Goal: Task Accomplishment & Management: Complete application form

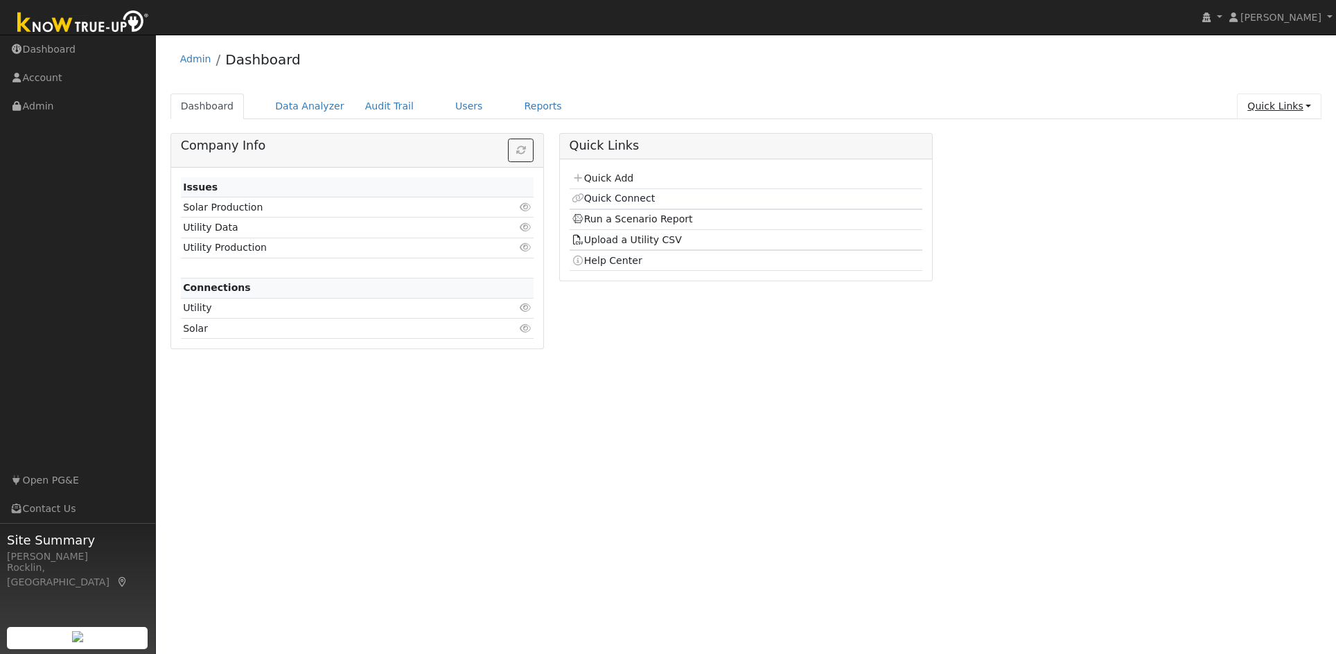
click at [1302, 110] on link "Quick Links" at bounding box center [1279, 107] width 85 height 26
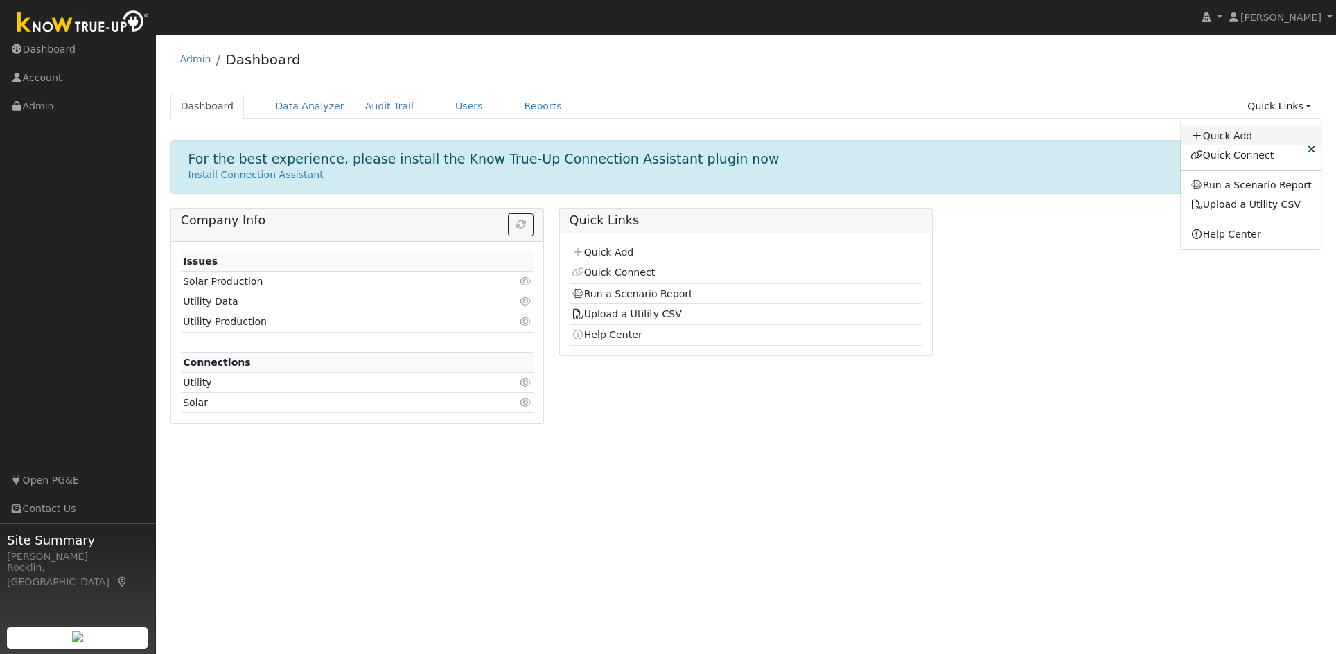
click at [1260, 130] on link "Quick Add" at bounding box center [1251, 135] width 141 height 19
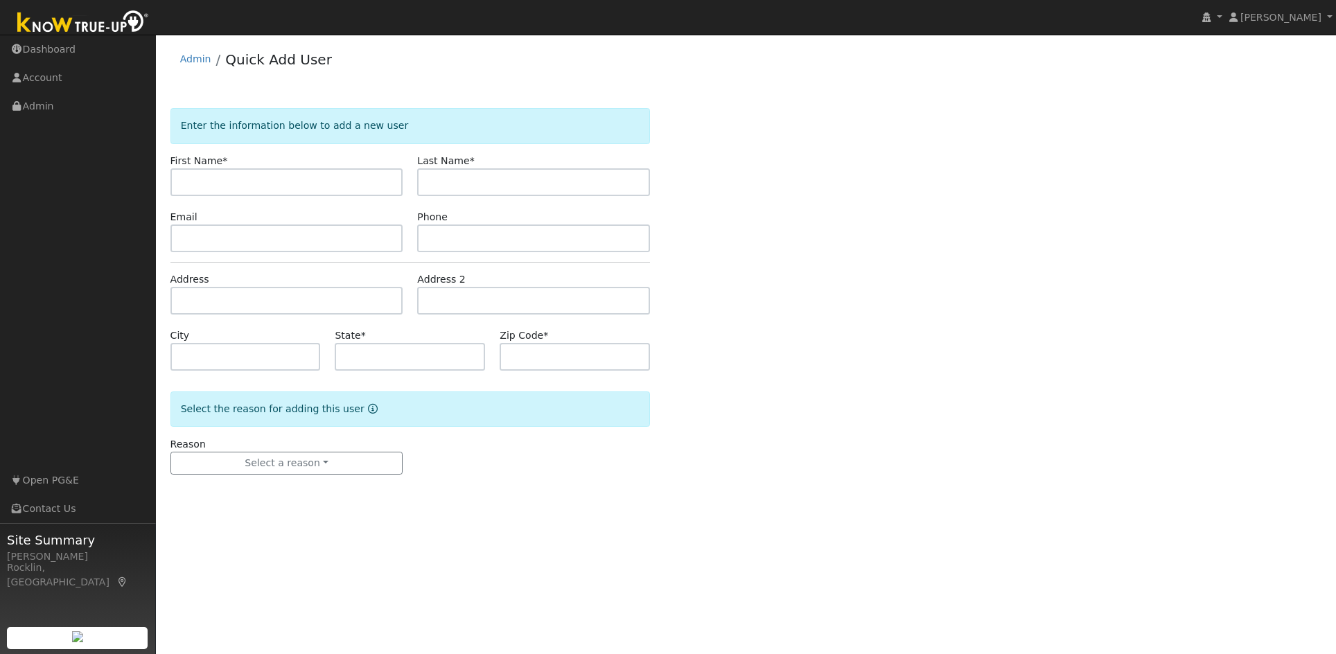
click at [303, 182] on input "text" at bounding box center [286, 182] width 233 height 28
type input "[PERSON_NAME]"
drag, startPoint x: 387, startPoint y: 176, endPoint x: 331, endPoint y: 170, distance: 57.2
click at [331, 170] on div "First Name * [PERSON_NAME] Name * [PERSON_NAME]" at bounding box center [410, 175] width 495 height 42
type input "[PERSON_NAME]"
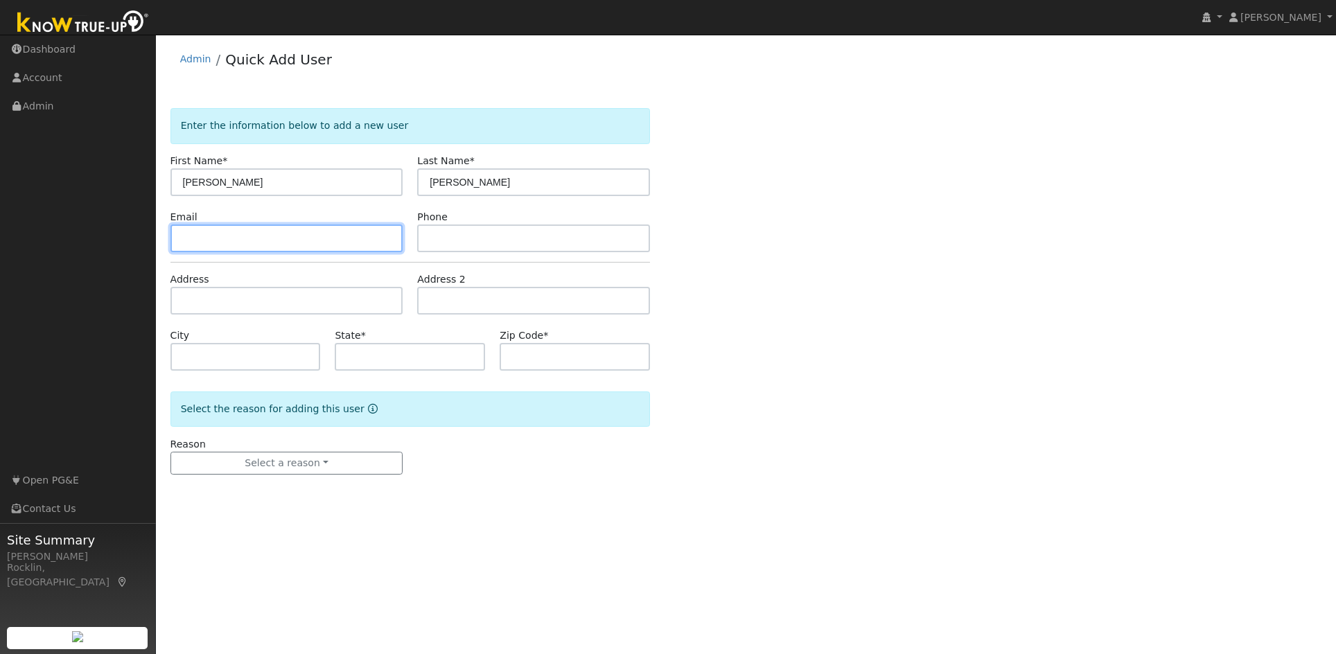
click at [259, 239] on input "text" at bounding box center [286, 239] width 233 height 28
paste input "[EMAIL_ADDRESS][DOMAIN_NAME]"
type input "[EMAIL_ADDRESS][DOMAIN_NAME]"
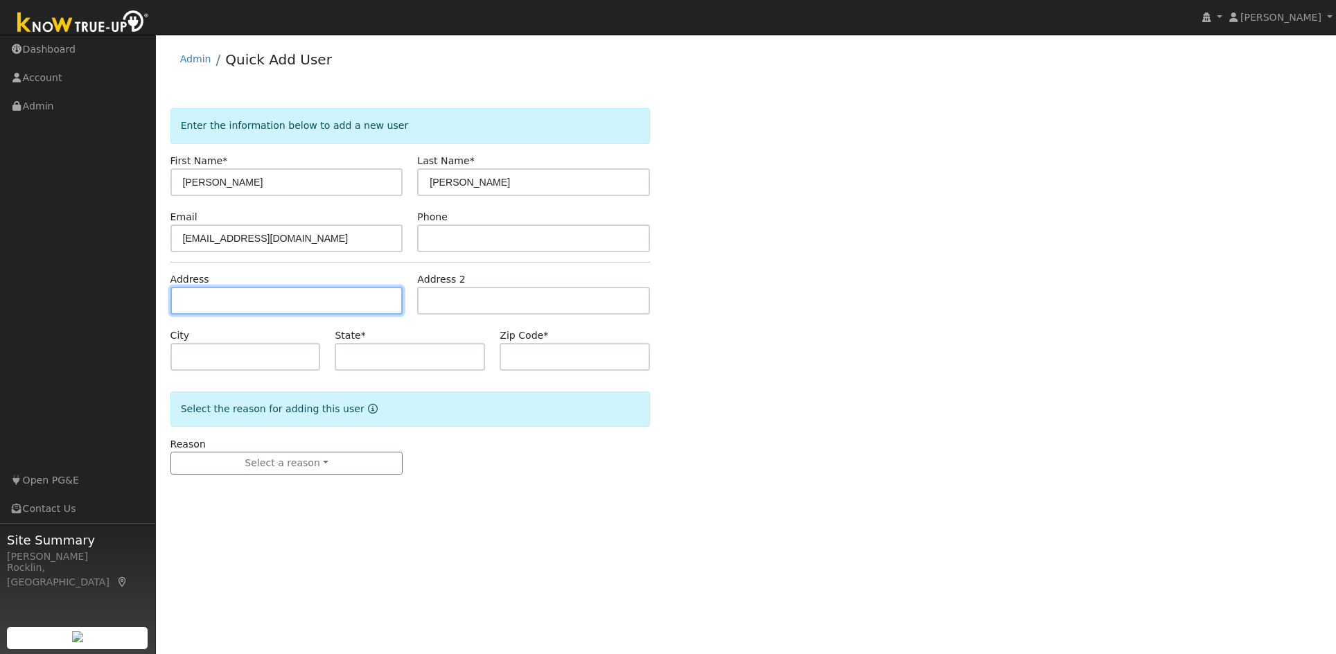
click at [292, 306] on input "text" at bounding box center [286, 301] width 233 height 28
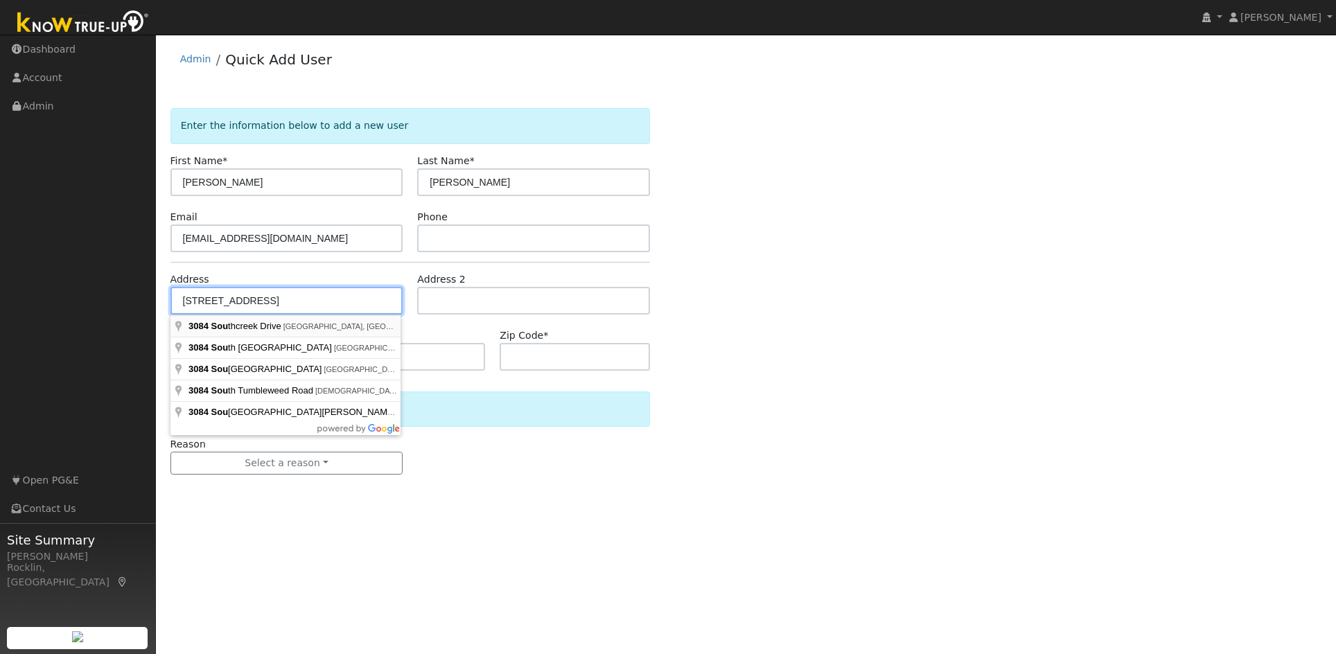
type input "[STREET_ADDRESS]"
type input "Lincoln"
type input "CA"
type input "95648"
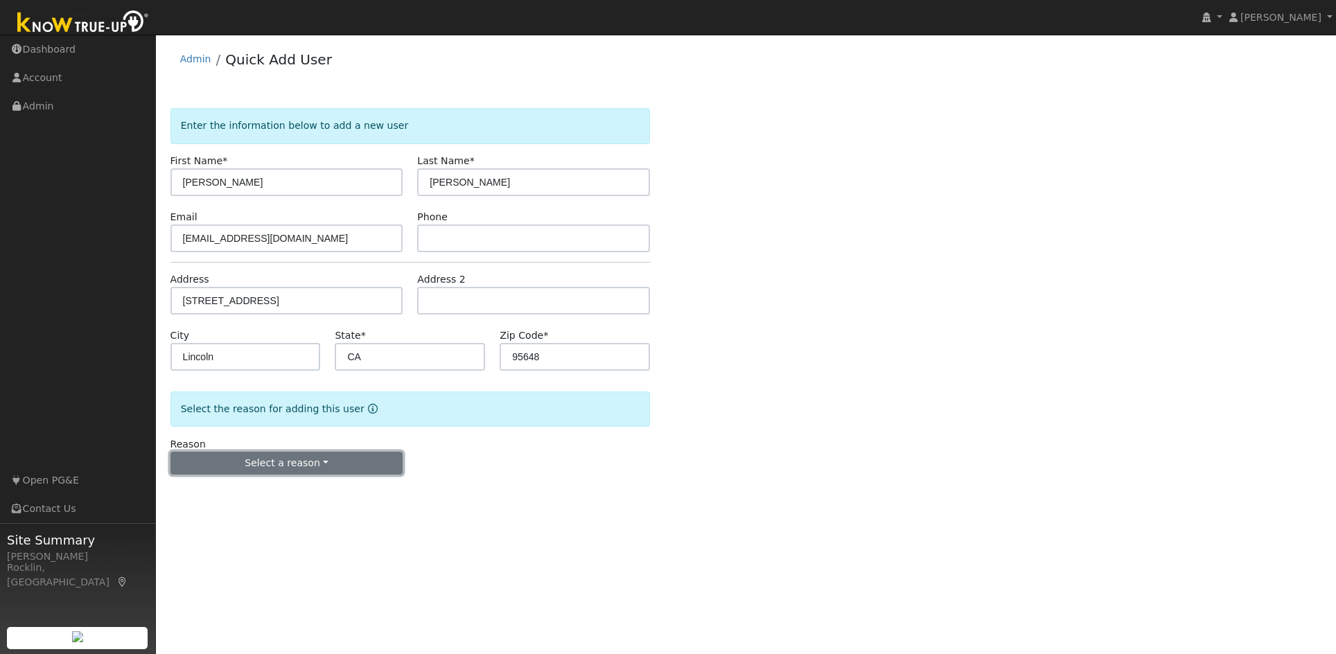
click at [358, 462] on button "Select a reason" at bounding box center [286, 464] width 233 height 24
click at [268, 538] on link "New customer has solar" at bounding box center [247, 530] width 153 height 19
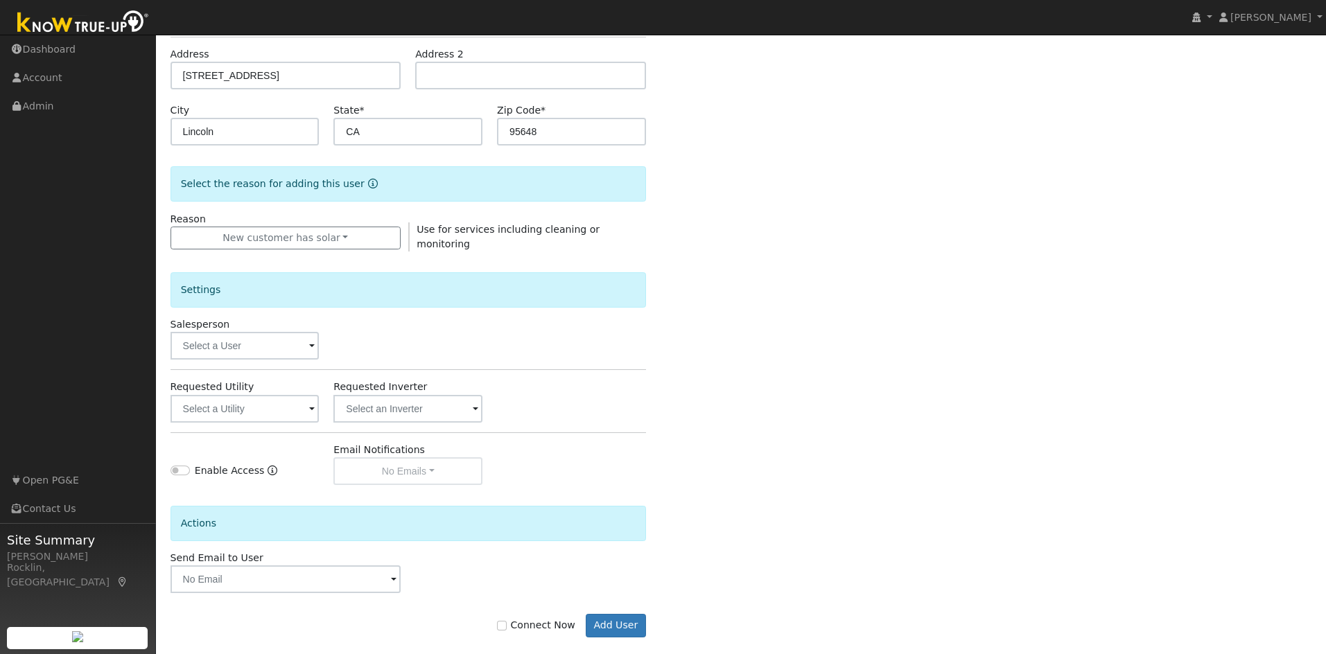
scroll to position [241, 0]
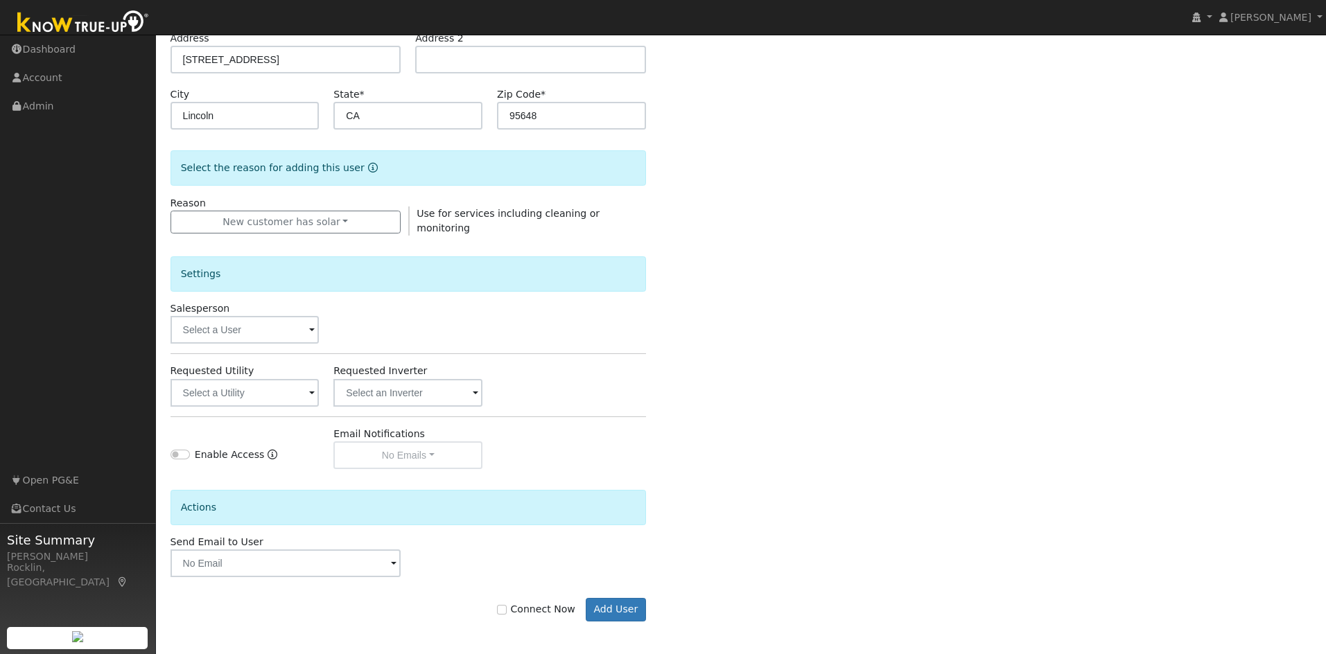
click at [539, 611] on label "Connect Now" at bounding box center [536, 609] width 78 height 15
click at [507, 611] on input "Connect Now" at bounding box center [502, 610] width 10 height 10
checkbox input "true"
click at [623, 607] on button "Add User" at bounding box center [616, 610] width 60 height 24
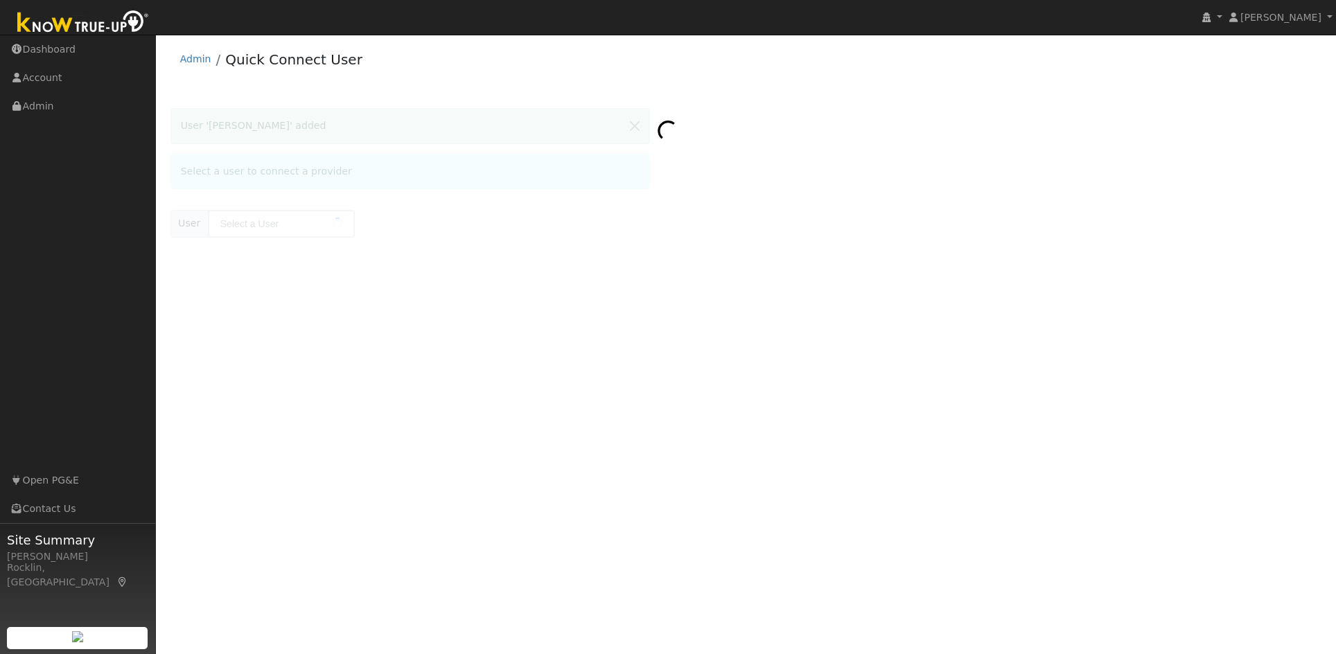
type input "[PERSON_NAME]"
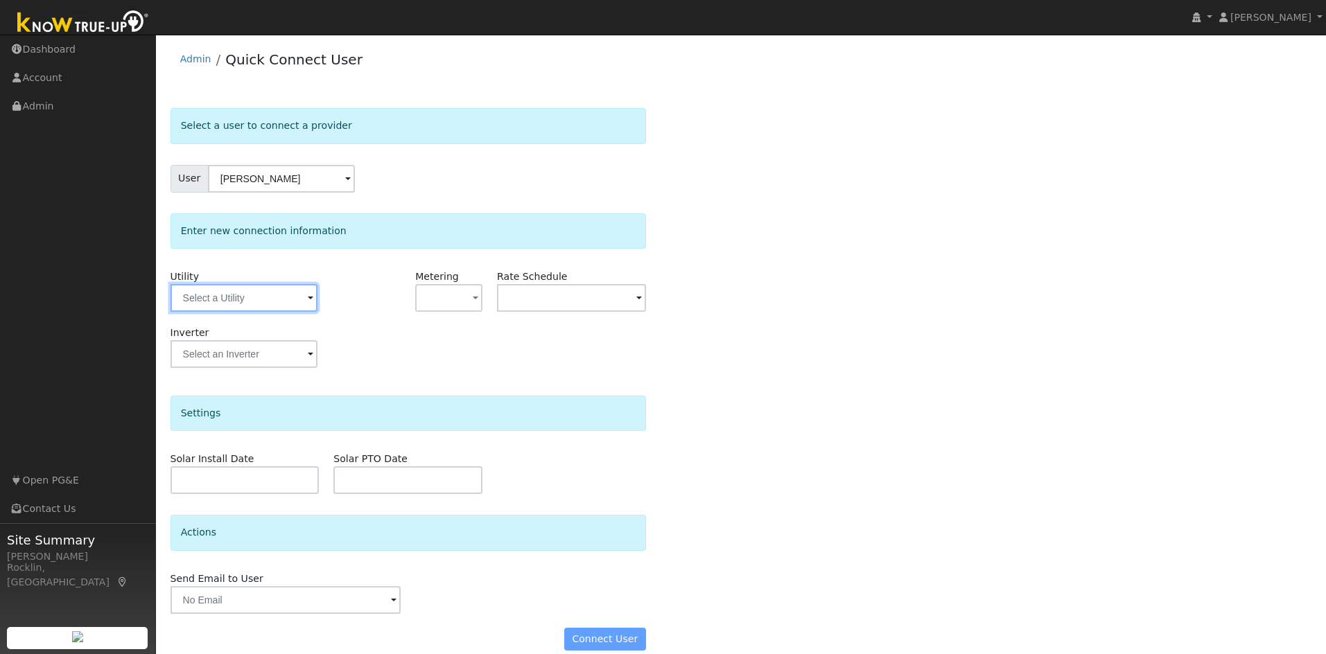
click at [300, 298] on input "text" at bounding box center [243, 298] width 147 height 28
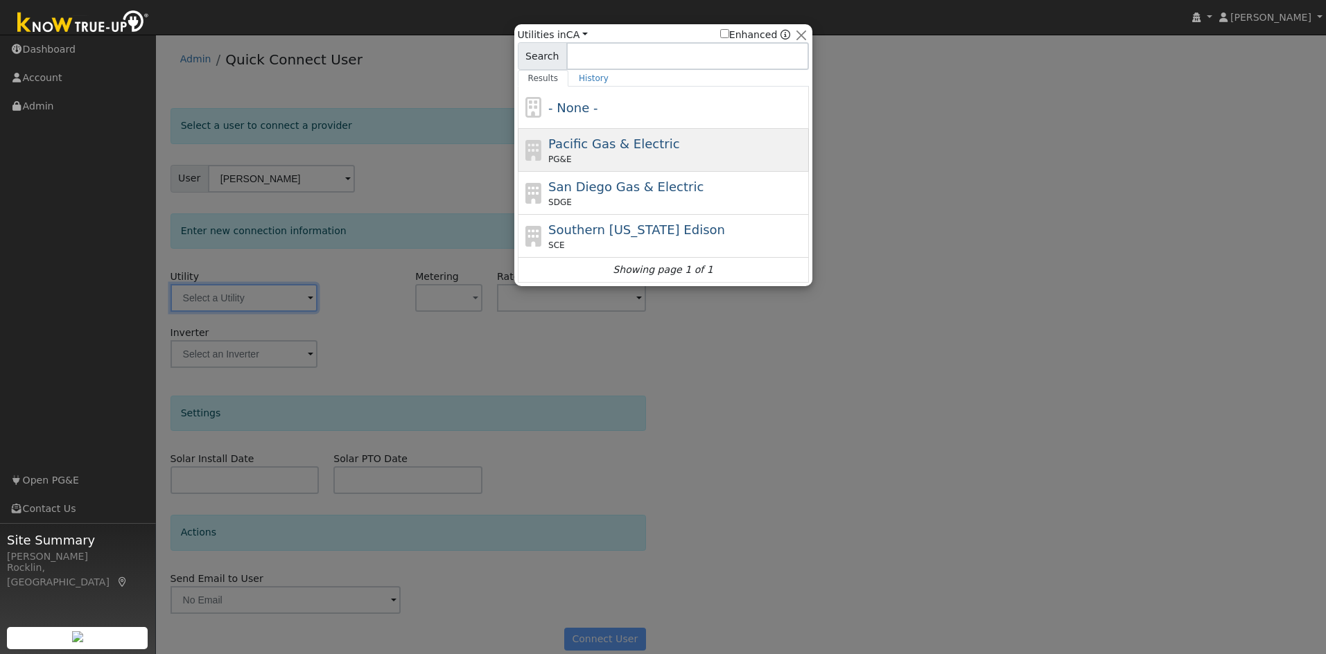
click at [632, 160] on div "PG&E" at bounding box center [676, 159] width 257 height 12
type input "PG&E"
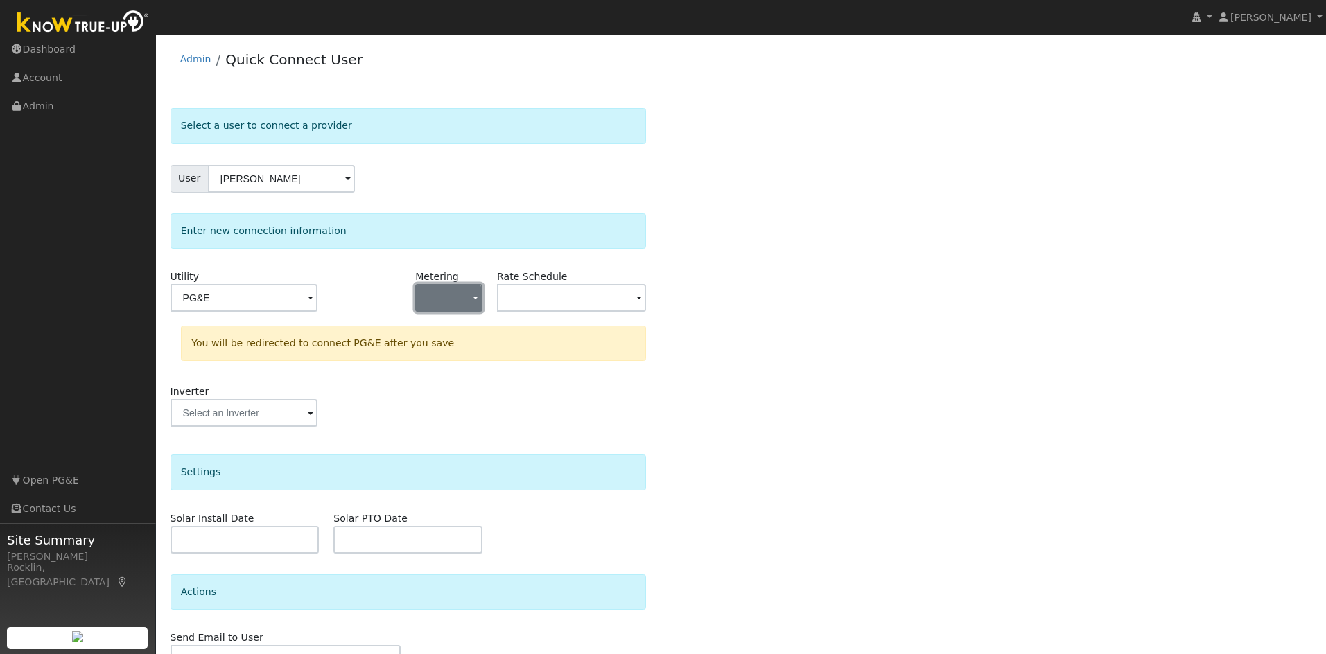
click at [469, 297] on button "button" at bounding box center [448, 298] width 67 height 28
click at [470, 357] on link "NEM" at bounding box center [465, 347] width 96 height 19
click at [980, 457] on div "Select a user to connect a provider User David Rogers Account Default Account D…" at bounding box center [740, 415] width 1141 height 615
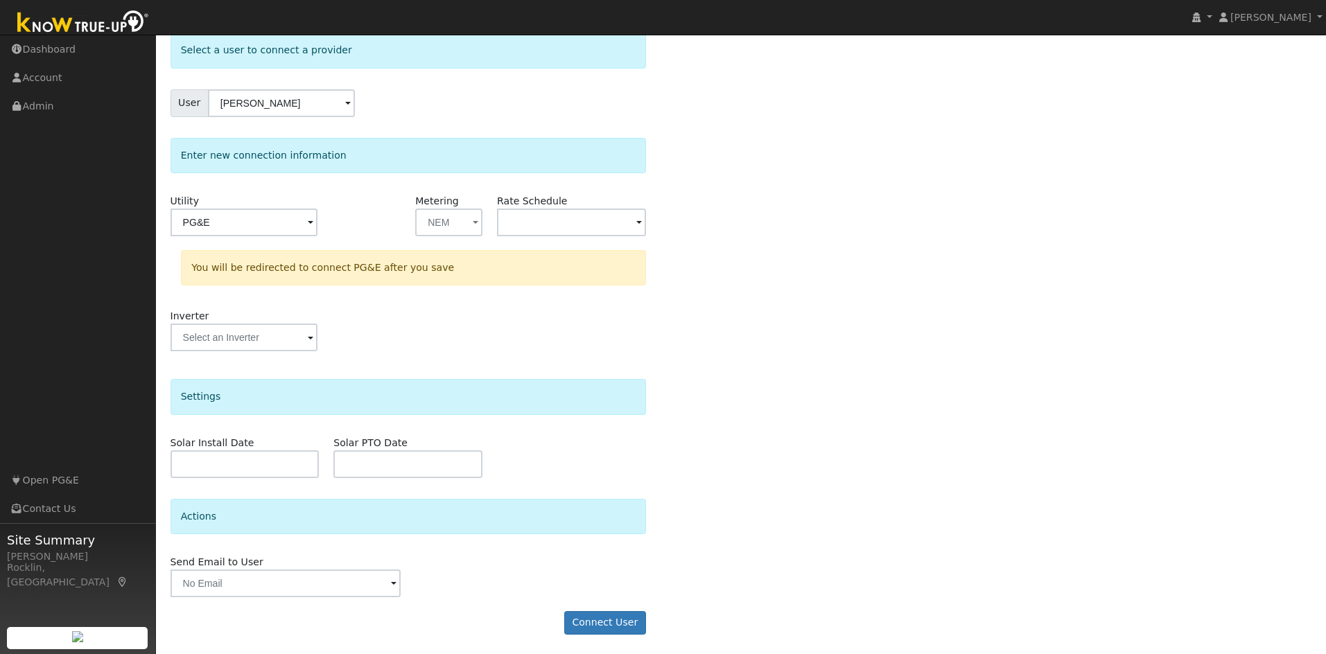
scroll to position [77, 0]
click at [317, 220] on input "text" at bounding box center [243, 221] width 147 height 28
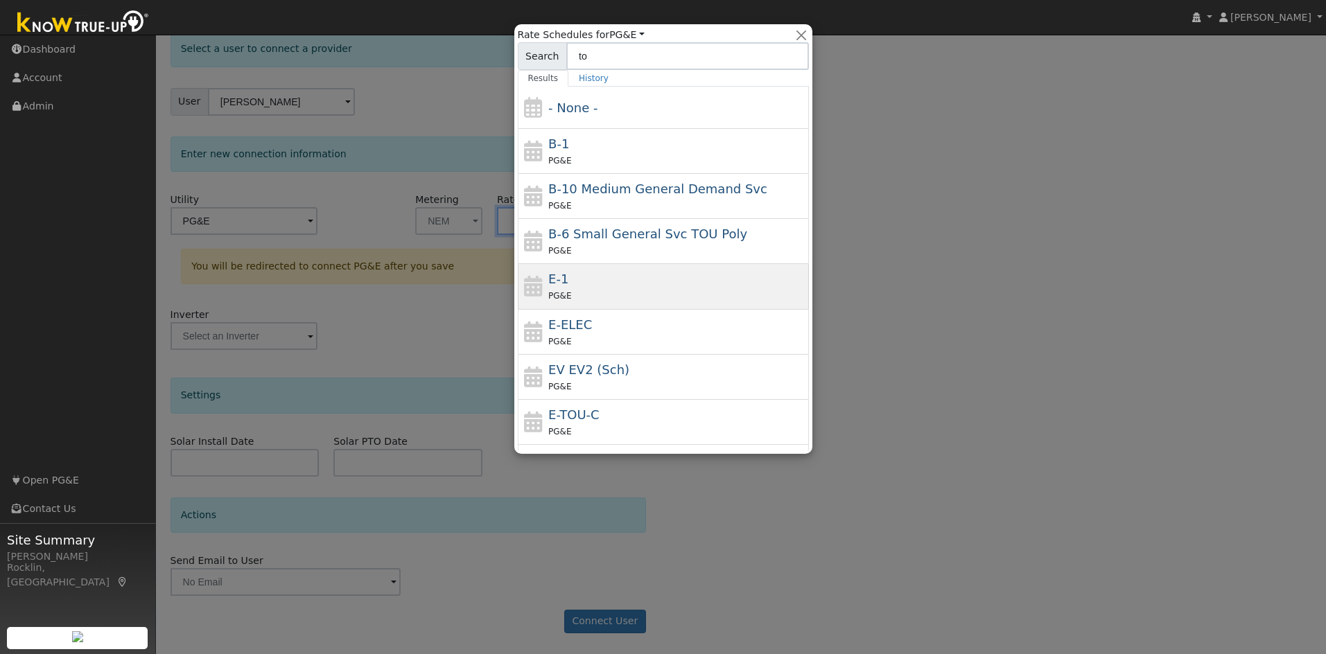
type input "tou"
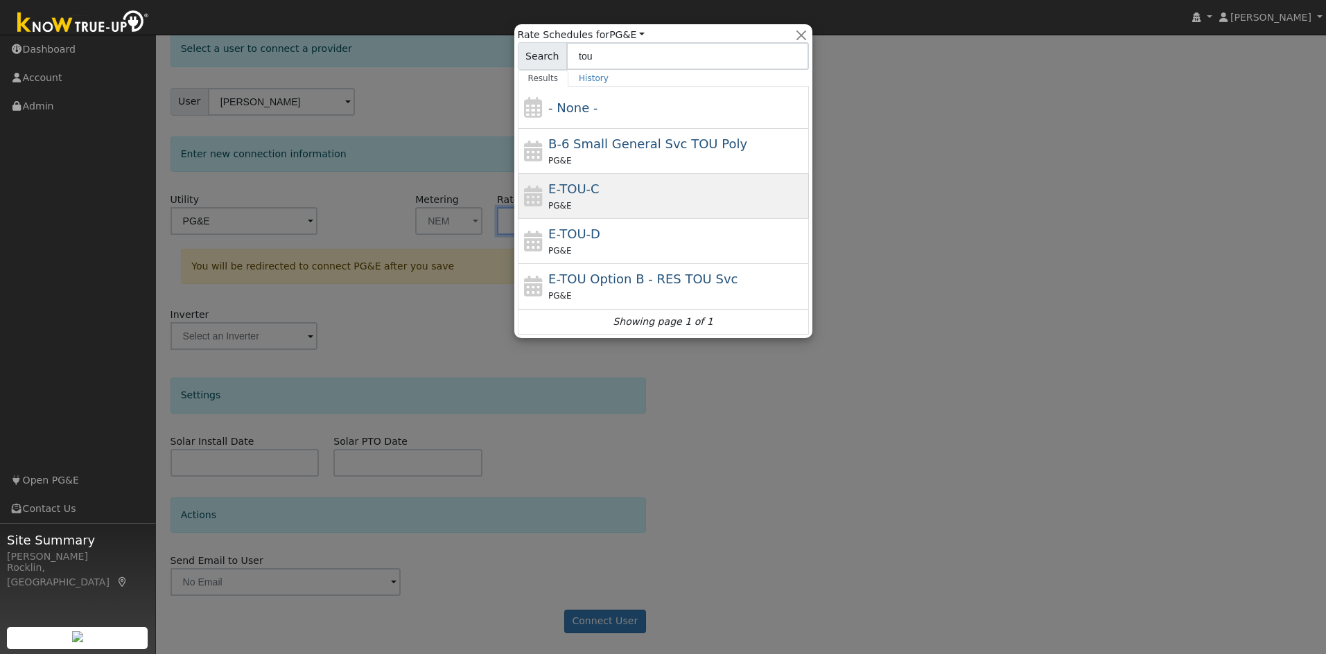
click at [679, 193] on div "E-TOU-C PG&E" at bounding box center [676, 196] width 257 height 33
type input "E-TOU-C"
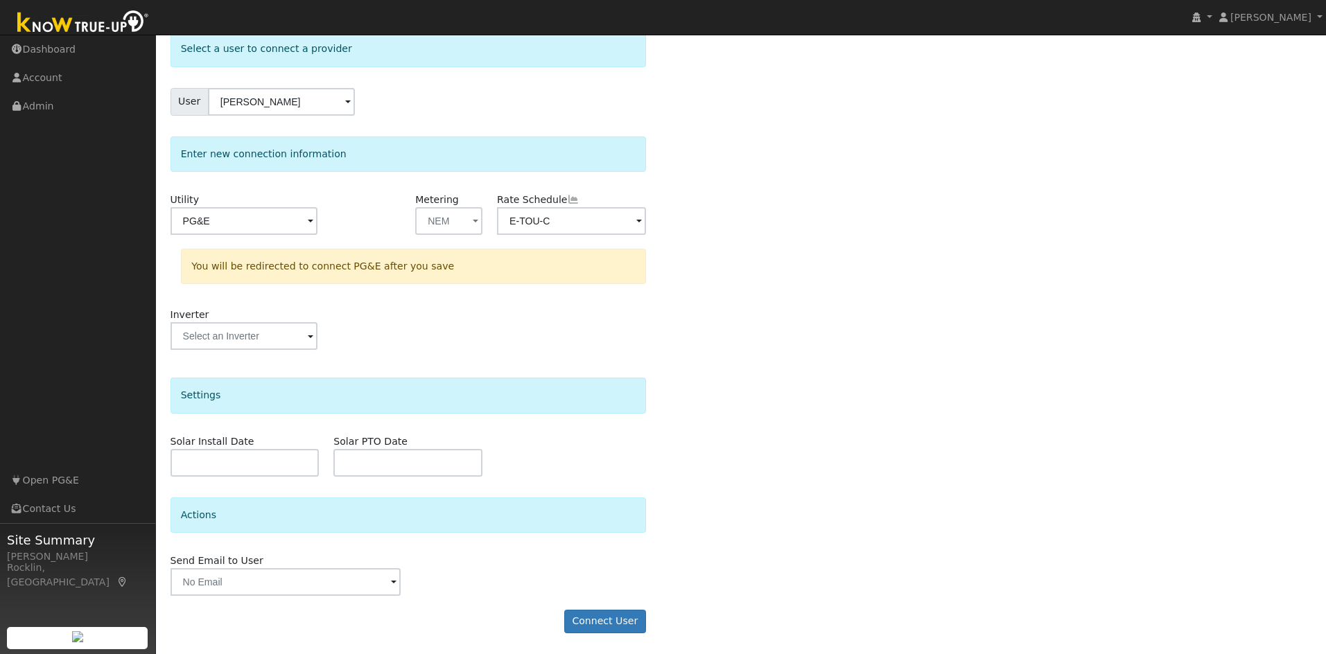
click at [882, 440] on div "Select a user to connect a provider User David Rogers Account Default Account D…" at bounding box center [740, 338] width 1141 height 615
click at [604, 621] on button "Connect User" at bounding box center [605, 622] width 82 height 24
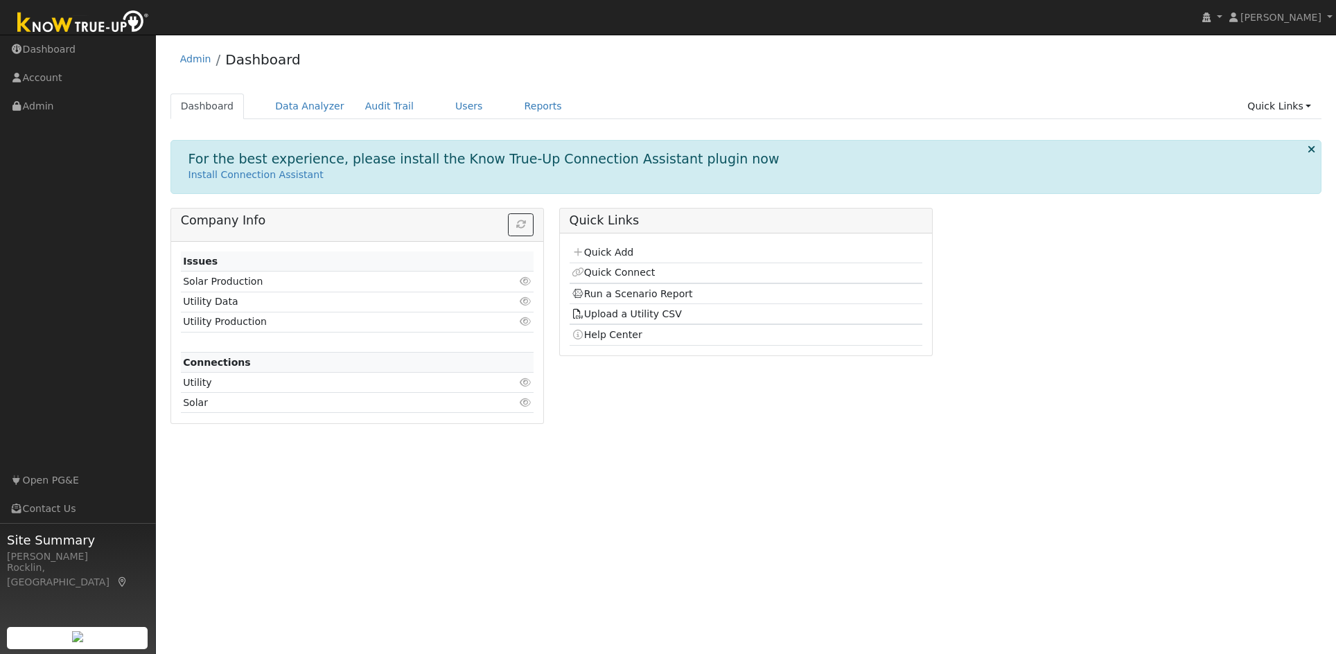
drag, startPoint x: 598, startPoint y: 270, endPoint x: 688, endPoint y: 281, distance: 90.9
click at [598, 270] on link "Quick Connect" at bounding box center [613, 272] width 83 height 11
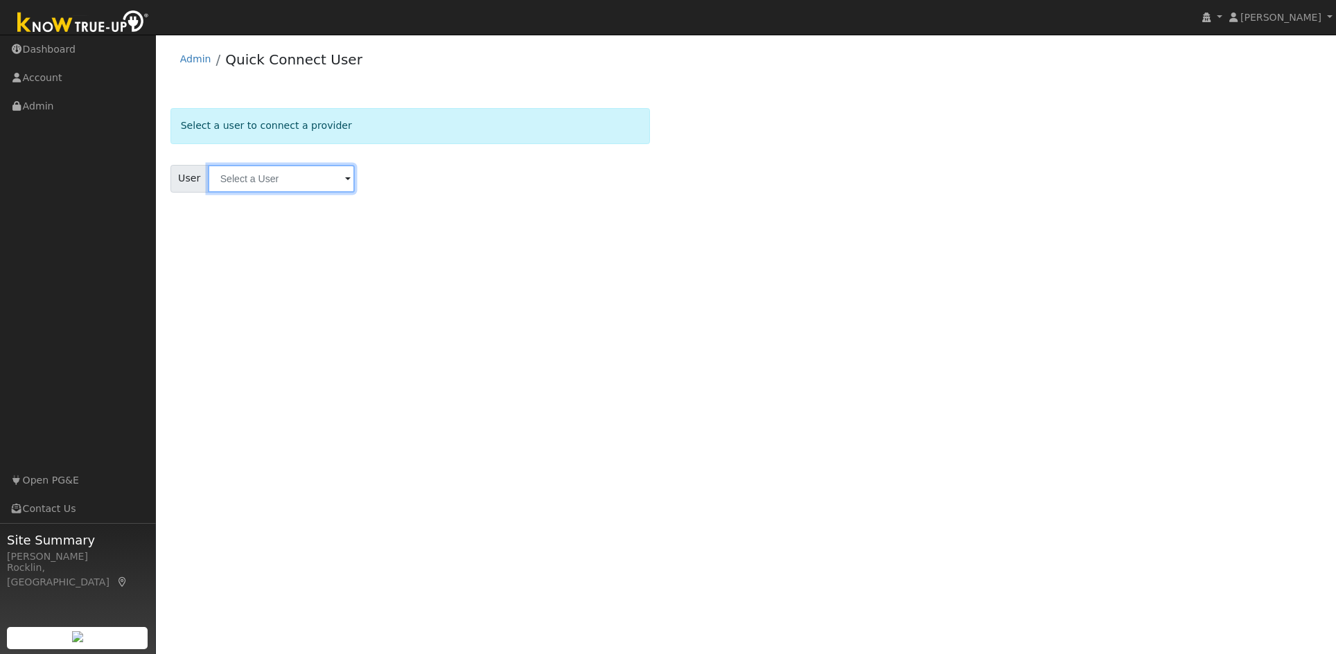
click at [297, 183] on input "text" at bounding box center [281, 179] width 147 height 28
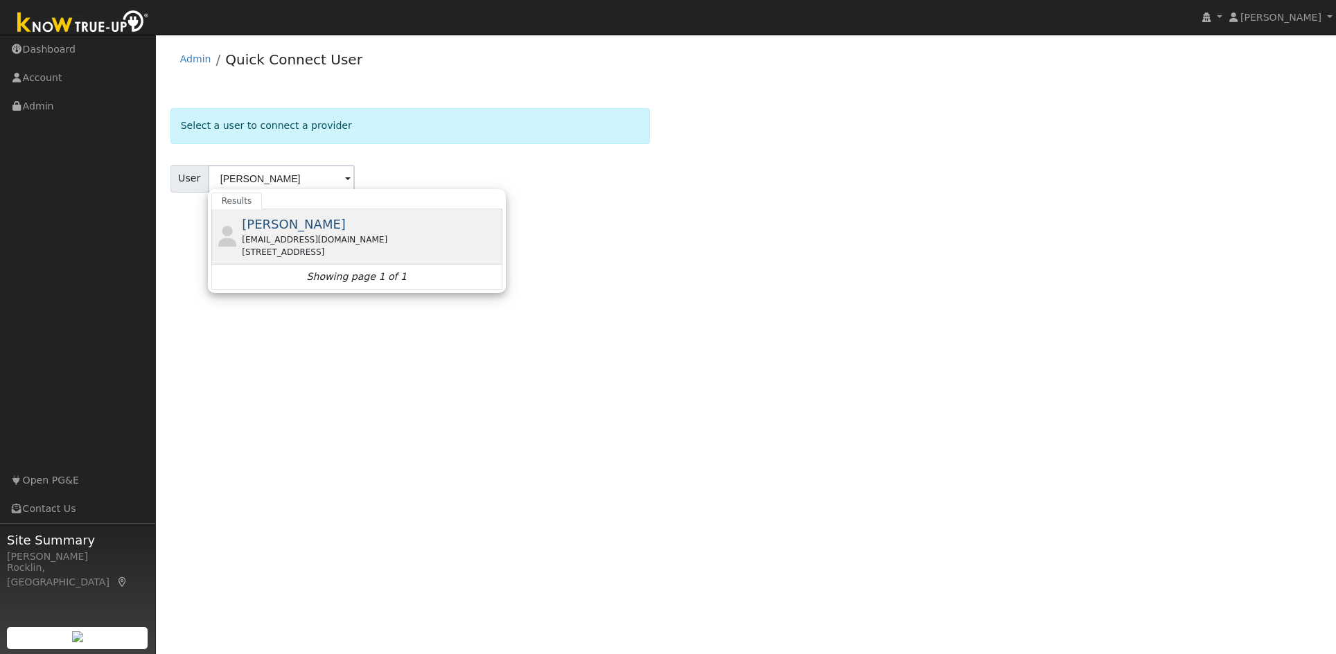
click at [281, 234] on div "lamthung@hotmail.com" at bounding box center [370, 240] width 257 height 12
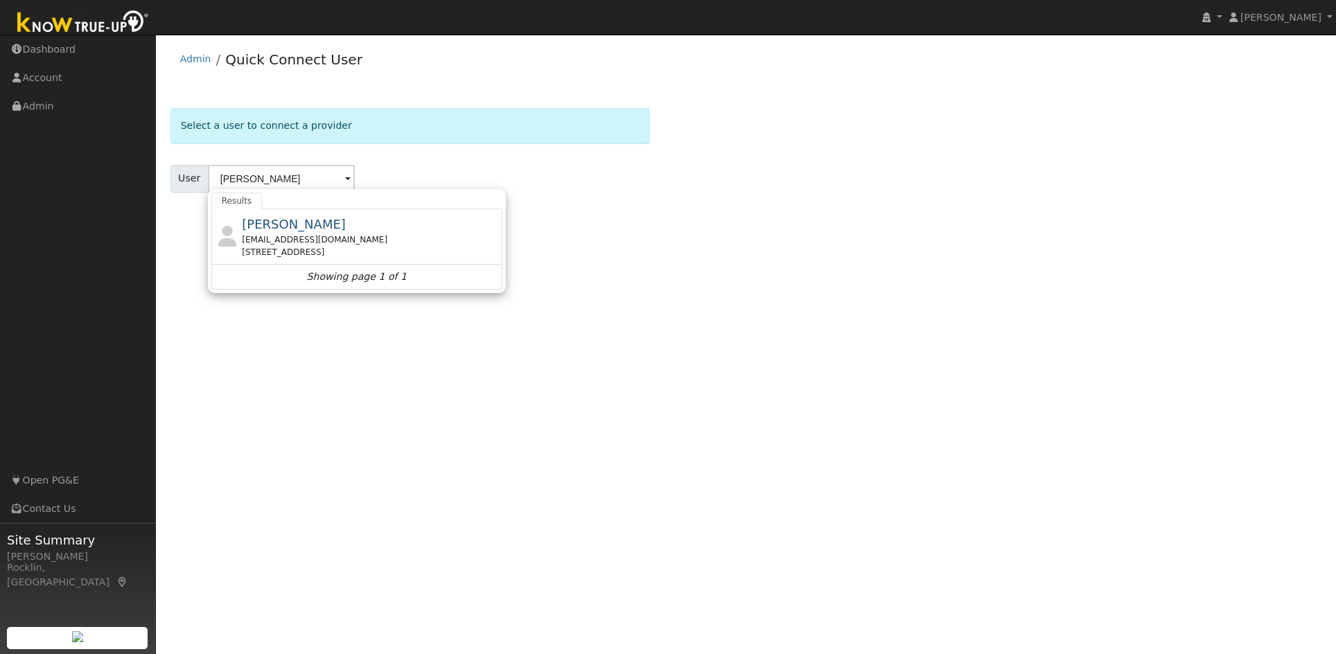
type input "David Rogers"
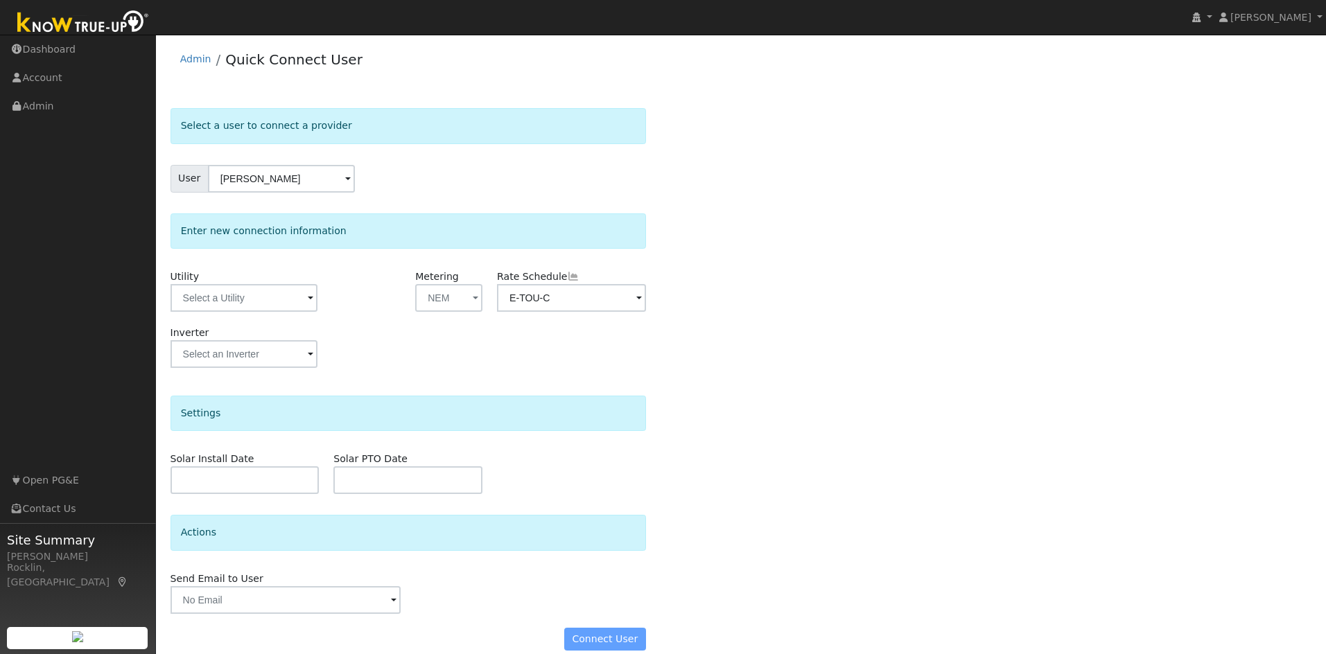
click at [308, 301] on span at bounding box center [311, 299] width 6 height 16
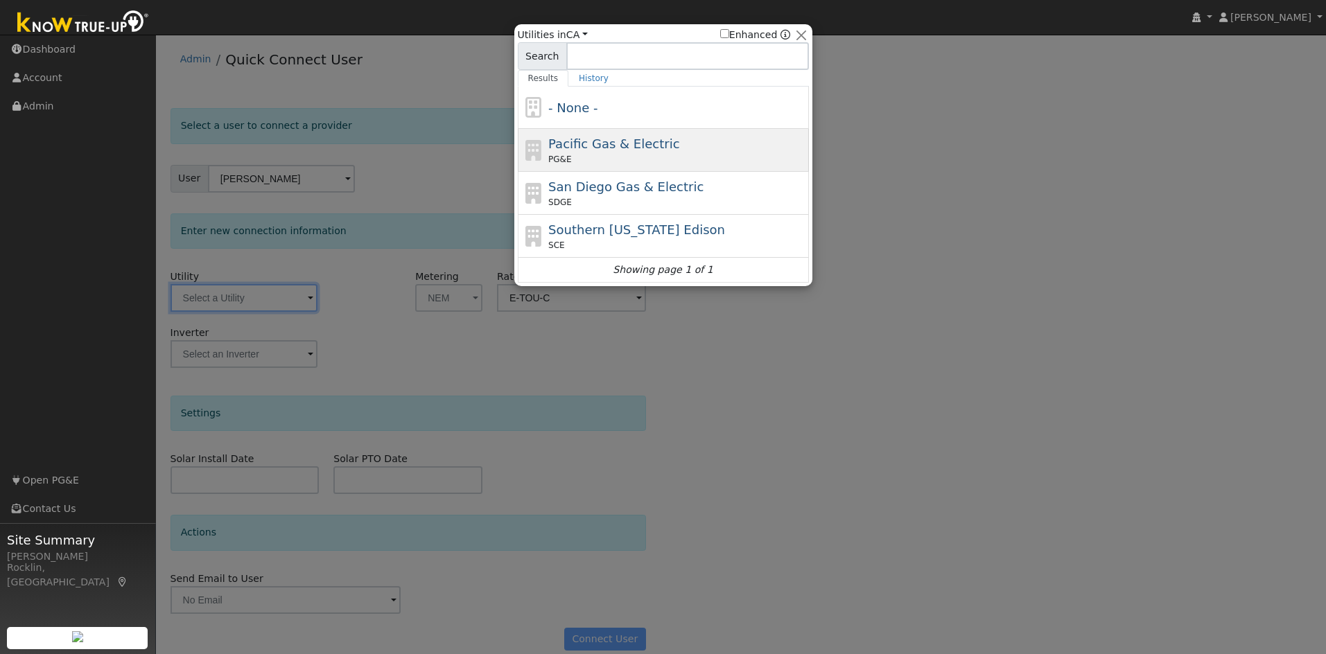
click at [649, 157] on div "PG&E" at bounding box center [676, 159] width 257 height 12
type input "PG&E"
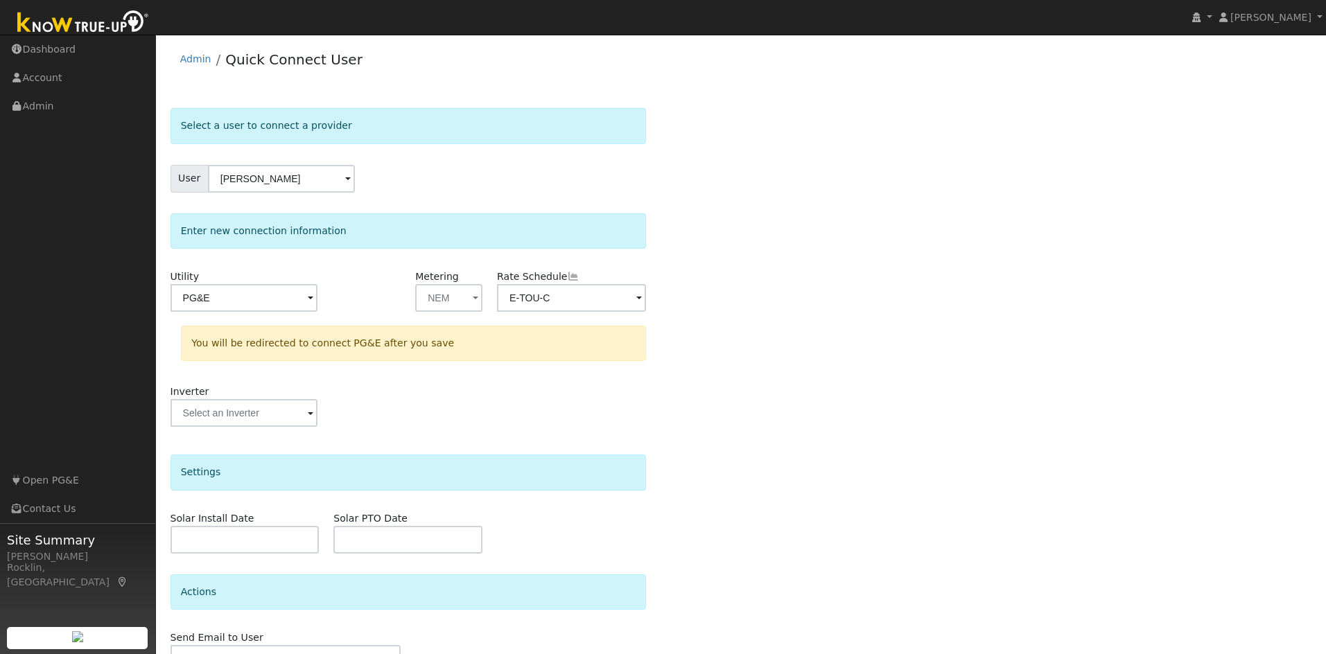
click at [910, 367] on div "Select a user to connect a provider User David Rogers Account Default Account D…" at bounding box center [740, 415] width 1141 height 615
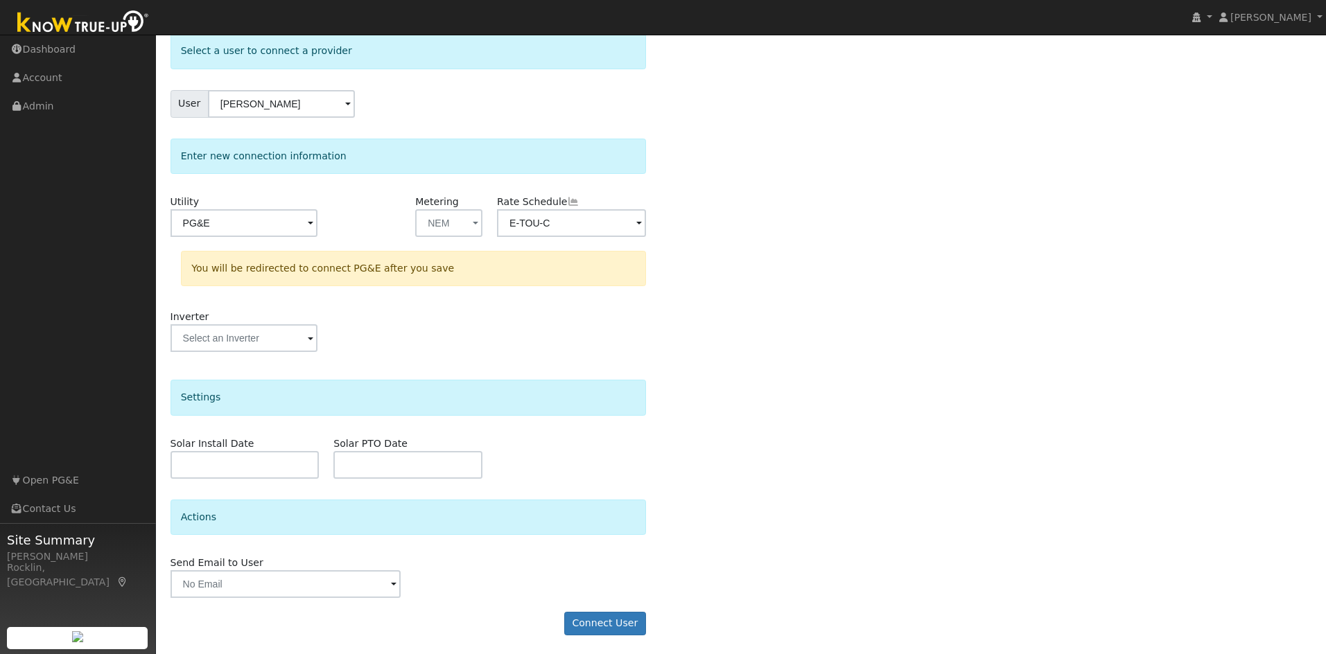
scroll to position [77, 0]
click at [611, 622] on button "Connect User" at bounding box center [605, 622] width 82 height 24
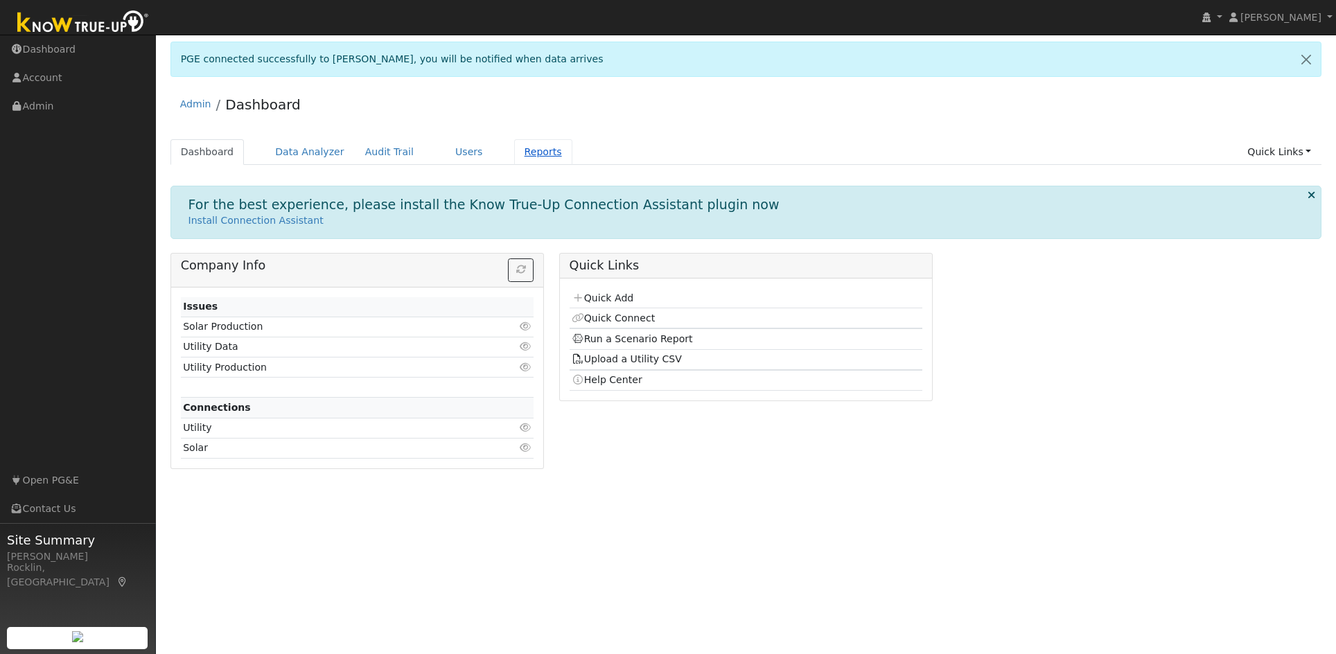
click at [523, 148] on link "Reports" at bounding box center [543, 152] width 58 height 26
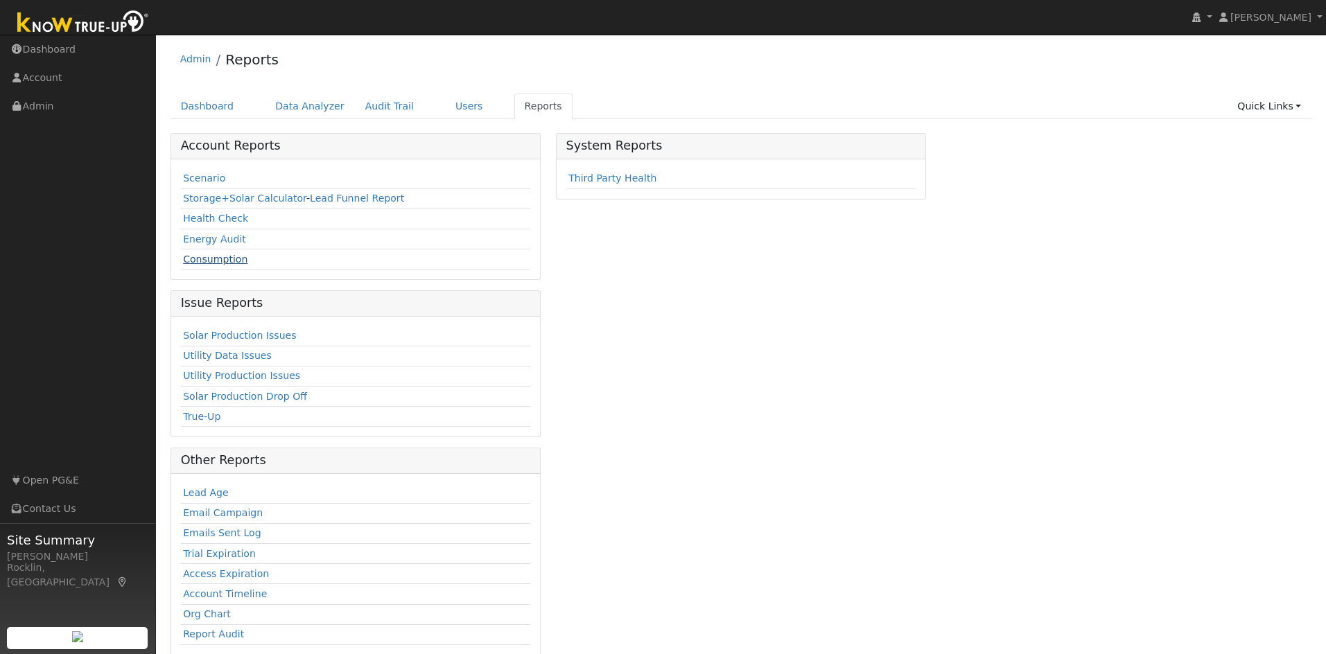
click at [220, 263] on link "Consumption" at bounding box center [215, 259] width 64 height 11
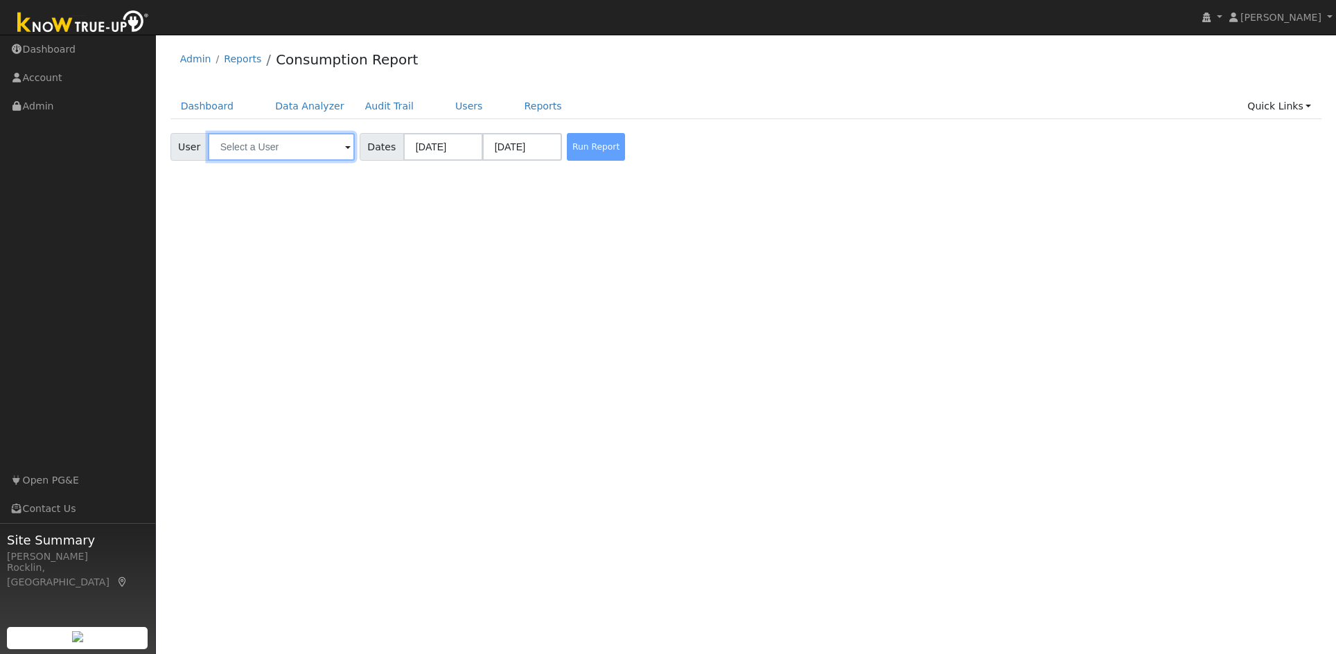
click at [338, 146] on input "text" at bounding box center [281, 147] width 147 height 28
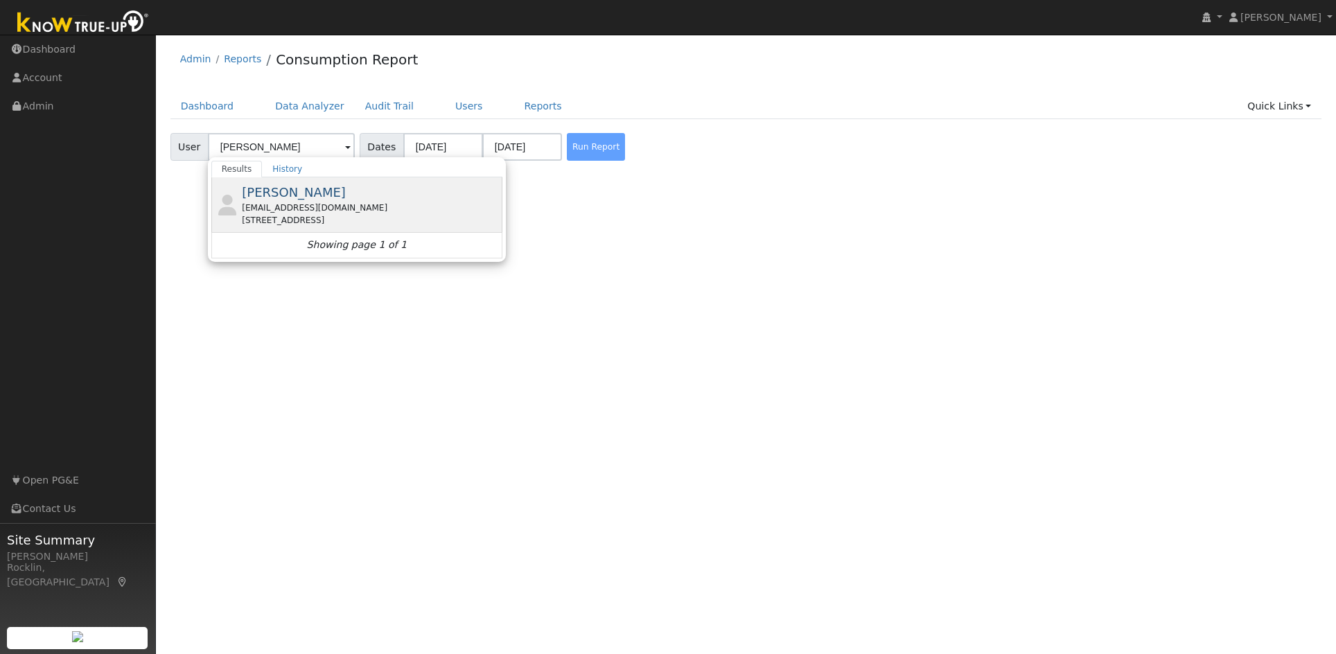
click at [287, 199] on span "David Rogers" at bounding box center [294, 192] width 104 height 15
type input "David Rogers"
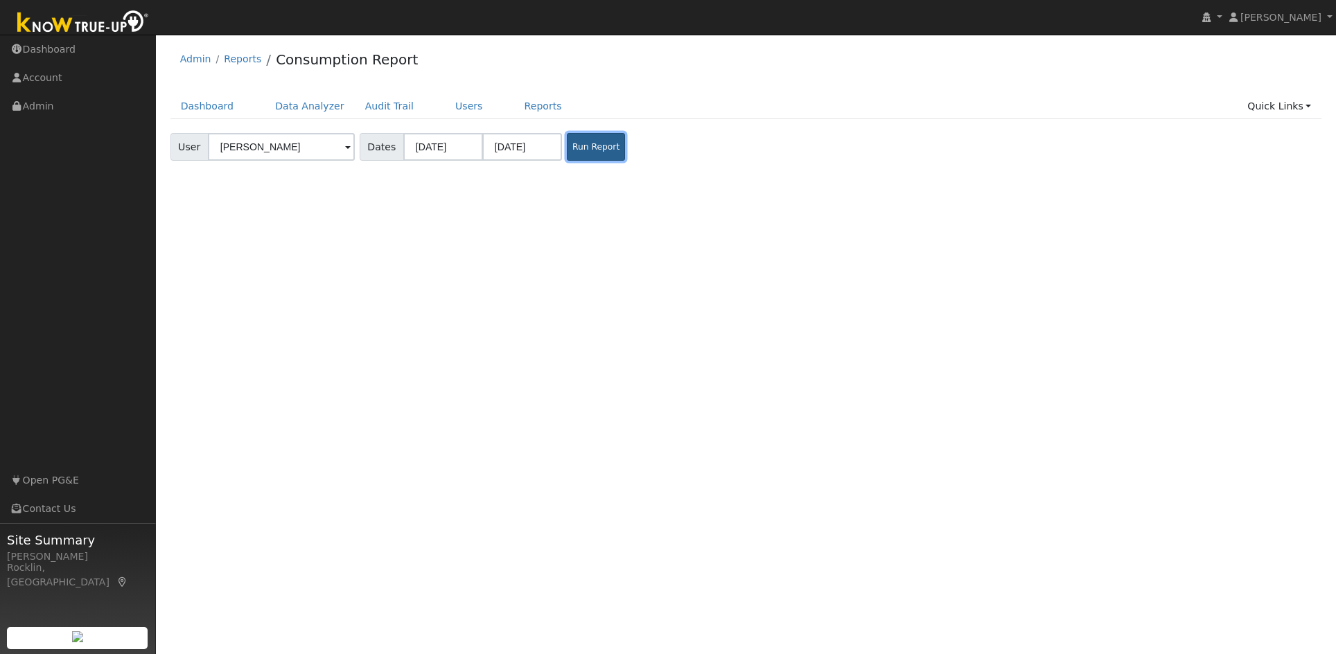
click at [595, 145] on button "Run Report" at bounding box center [596, 147] width 58 height 28
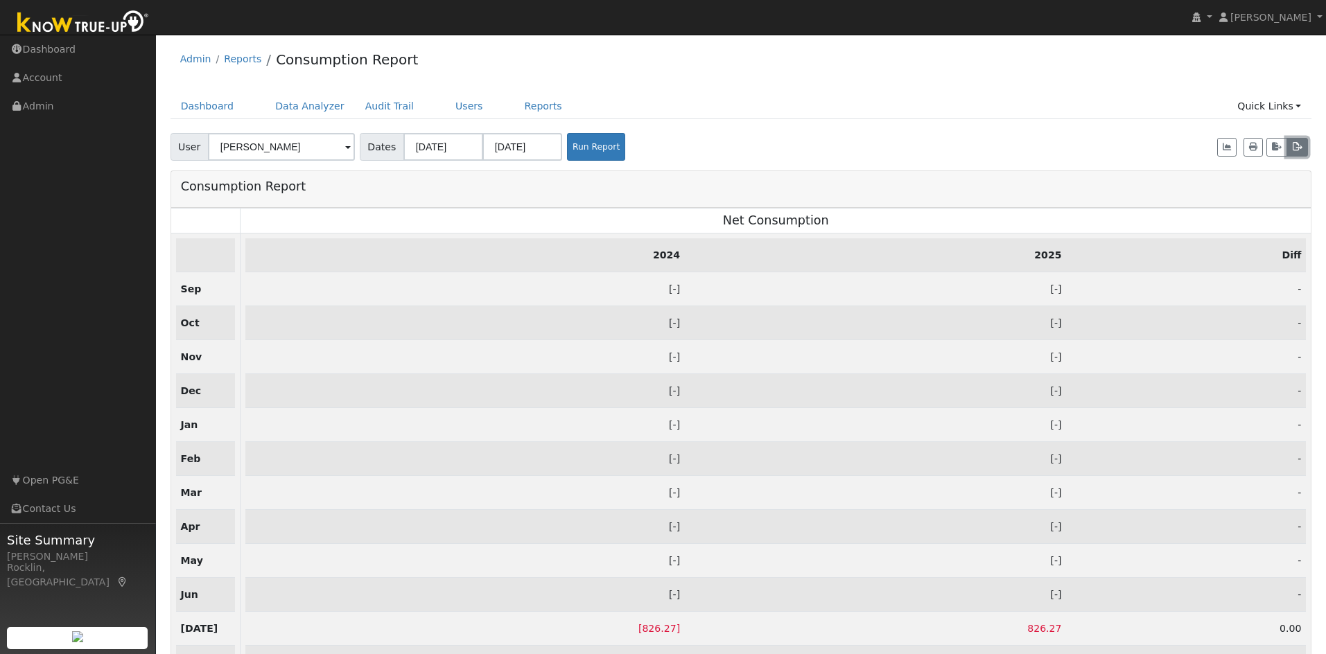
click at [1295, 148] on icon "button" at bounding box center [1297, 147] width 10 height 8
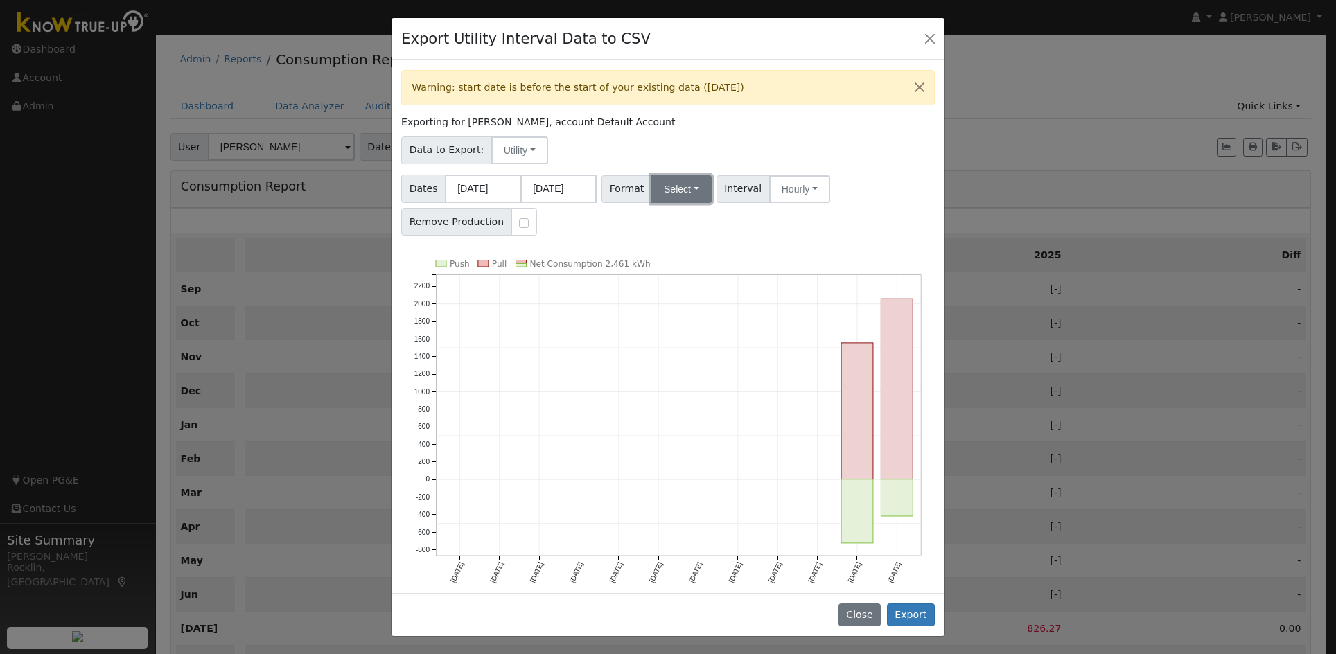
click at [688, 187] on button "Select" at bounding box center [681, 189] width 60 height 28
click at [690, 236] on link "PG&E" at bounding box center [697, 238] width 99 height 19
click at [924, 613] on button "Export" at bounding box center [911, 616] width 48 height 24
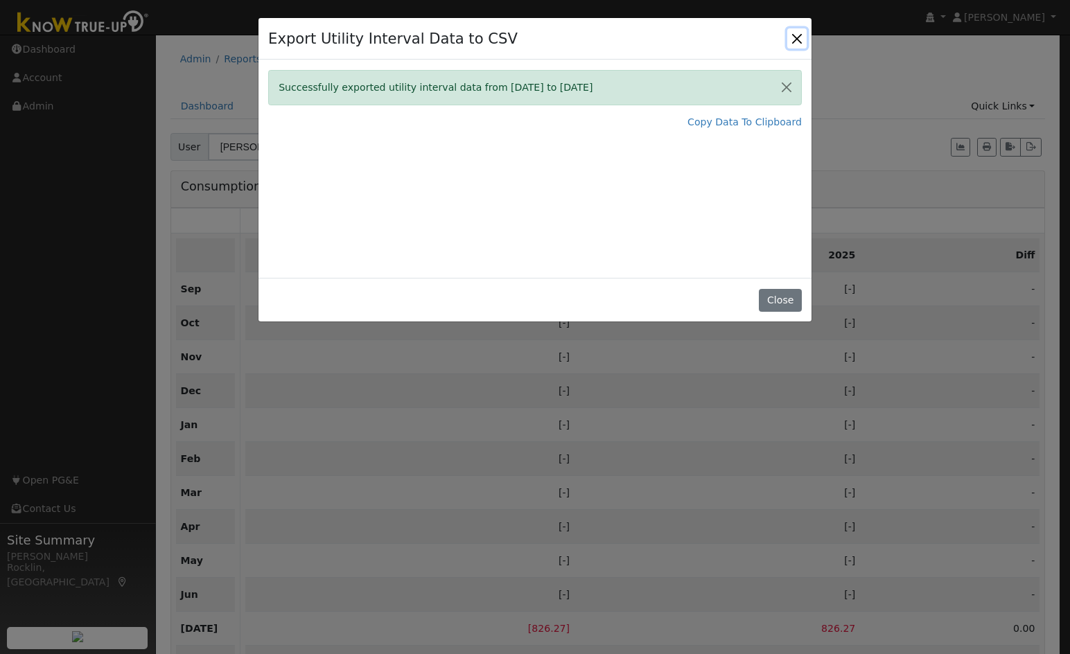
click at [797, 40] on button "Close" at bounding box center [796, 37] width 19 height 19
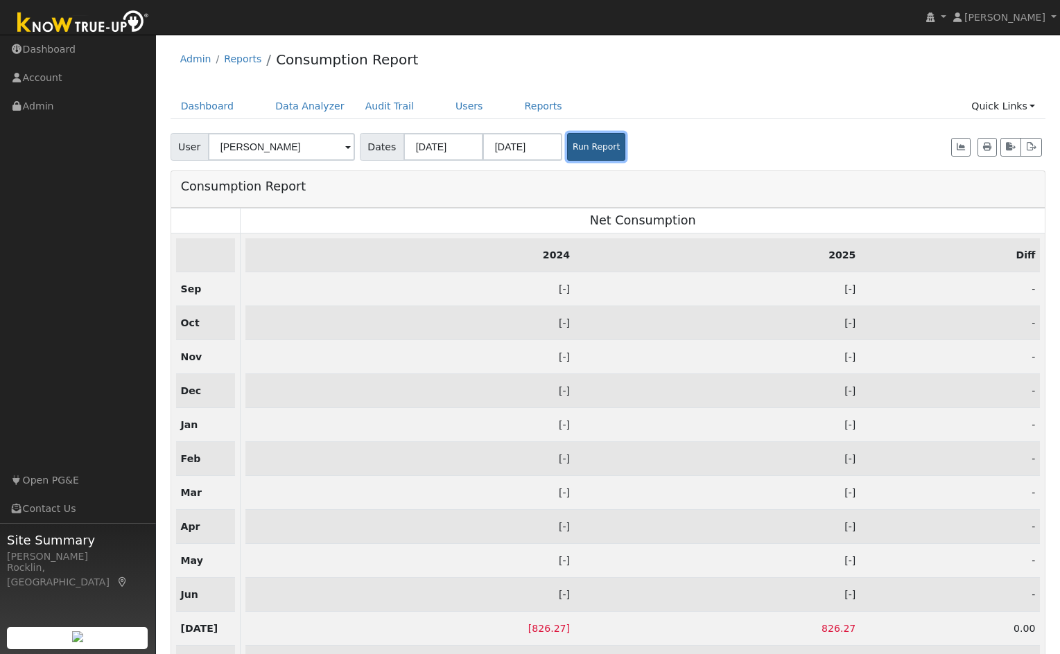
click at [586, 145] on button "Run Report" at bounding box center [596, 147] width 58 height 28
click at [584, 150] on button "Run Report" at bounding box center [596, 147] width 58 height 28
click at [600, 150] on button "Run Report" at bounding box center [596, 147] width 58 height 28
click at [1026, 146] on icon "button" at bounding box center [1031, 147] width 10 height 8
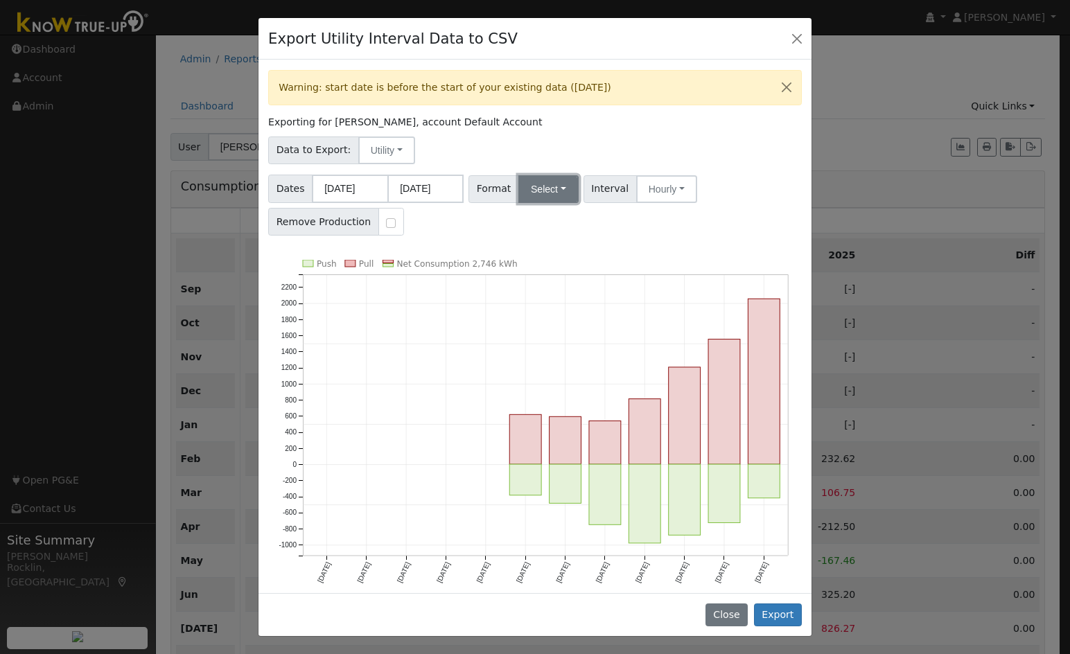
click at [557, 192] on button "Select" at bounding box center [548, 189] width 60 height 28
click at [797, 35] on button "Close" at bounding box center [796, 37] width 19 height 19
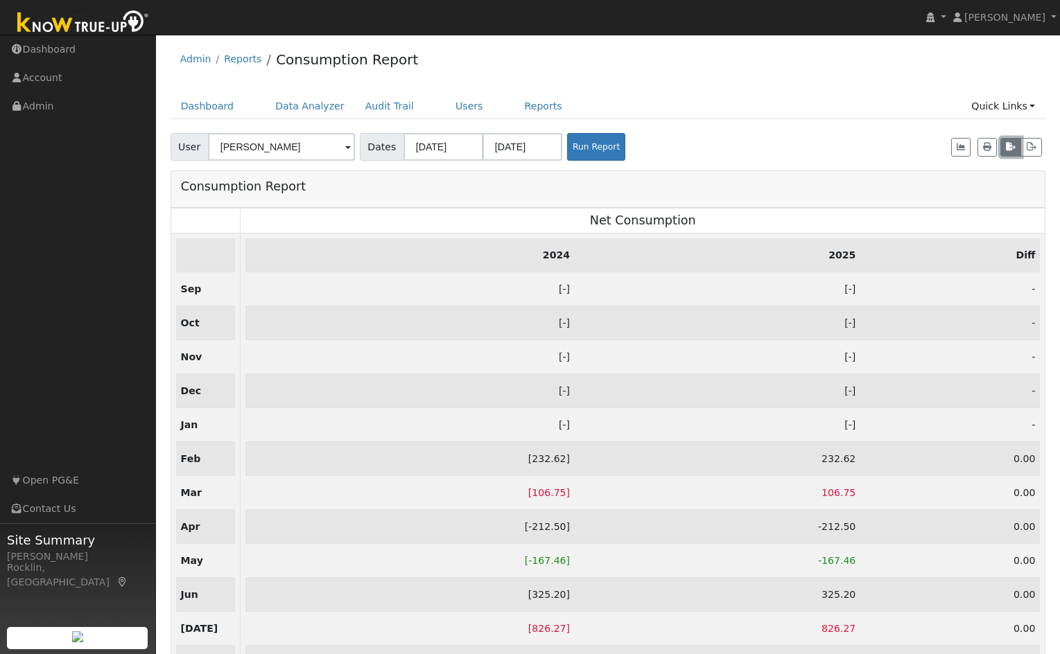
click at [1011, 149] on icon "button" at bounding box center [1011, 147] width 10 height 8
click at [578, 148] on button "Run Report" at bounding box center [596, 147] width 58 height 28
click at [580, 146] on button "Run Report" at bounding box center [596, 147] width 58 height 28
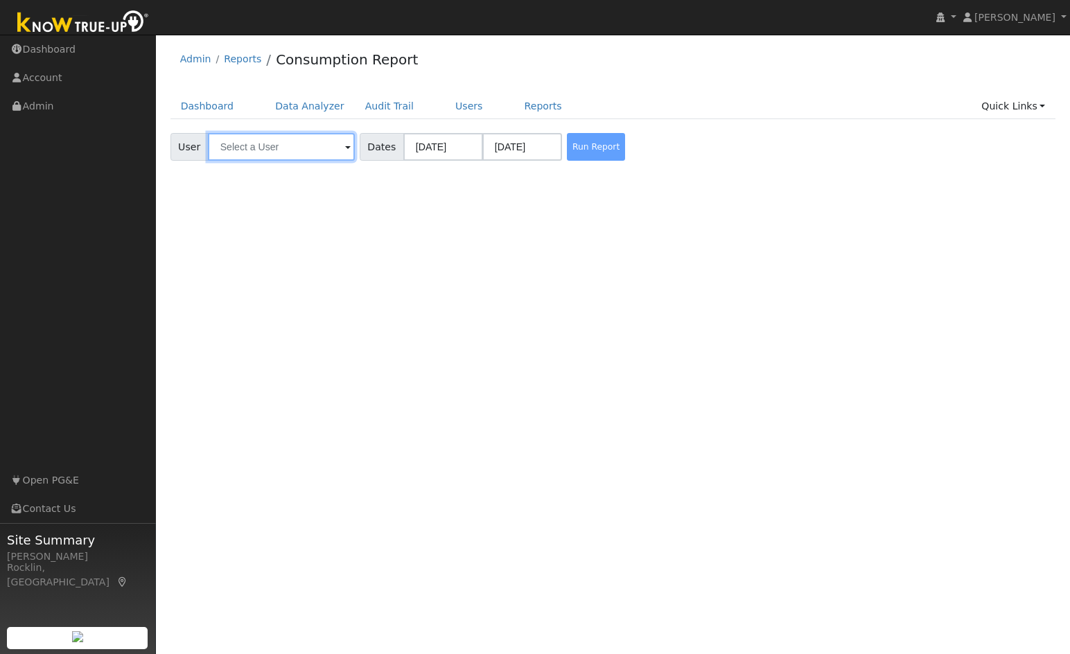
click at [326, 151] on input "text" at bounding box center [281, 147] width 147 height 28
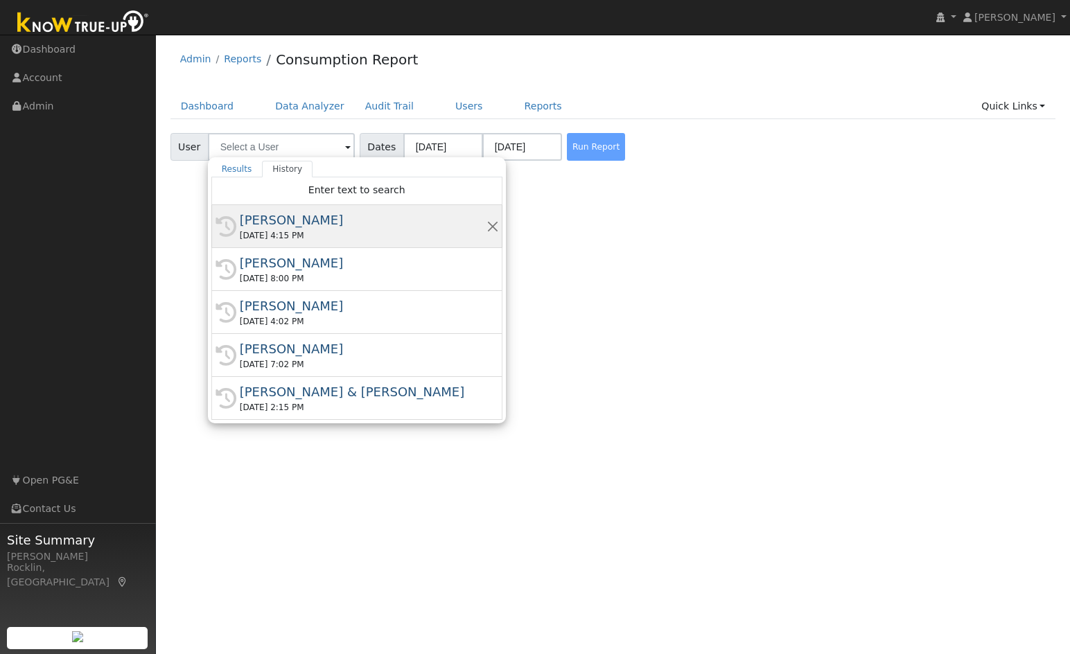
click at [319, 218] on div "David Rogers" at bounding box center [363, 220] width 247 height 19
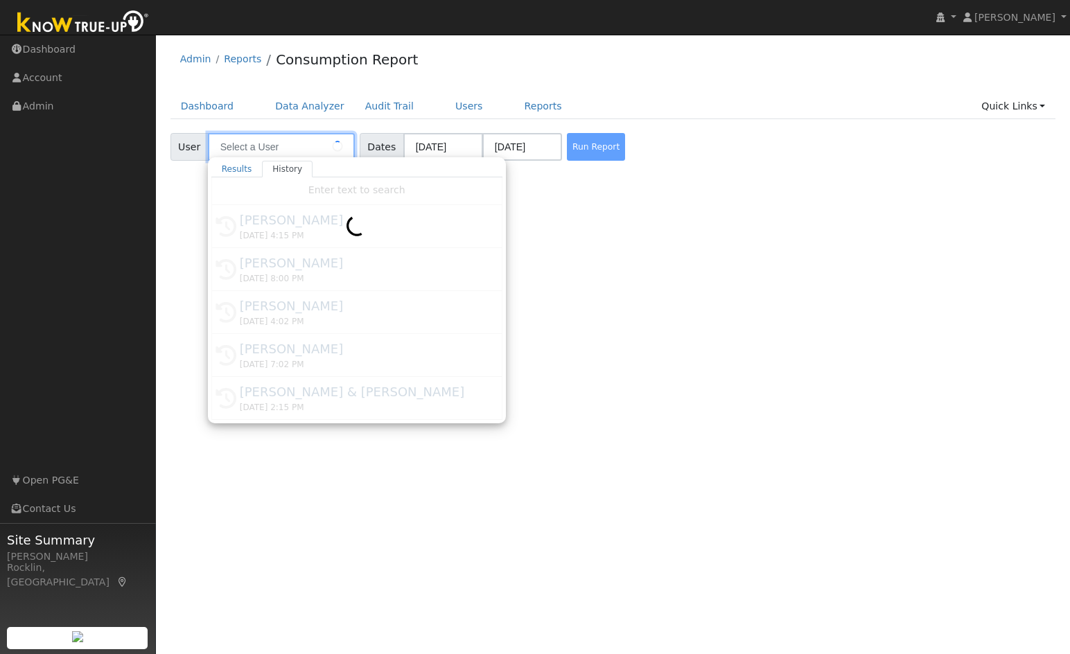
type input "David Rogers"
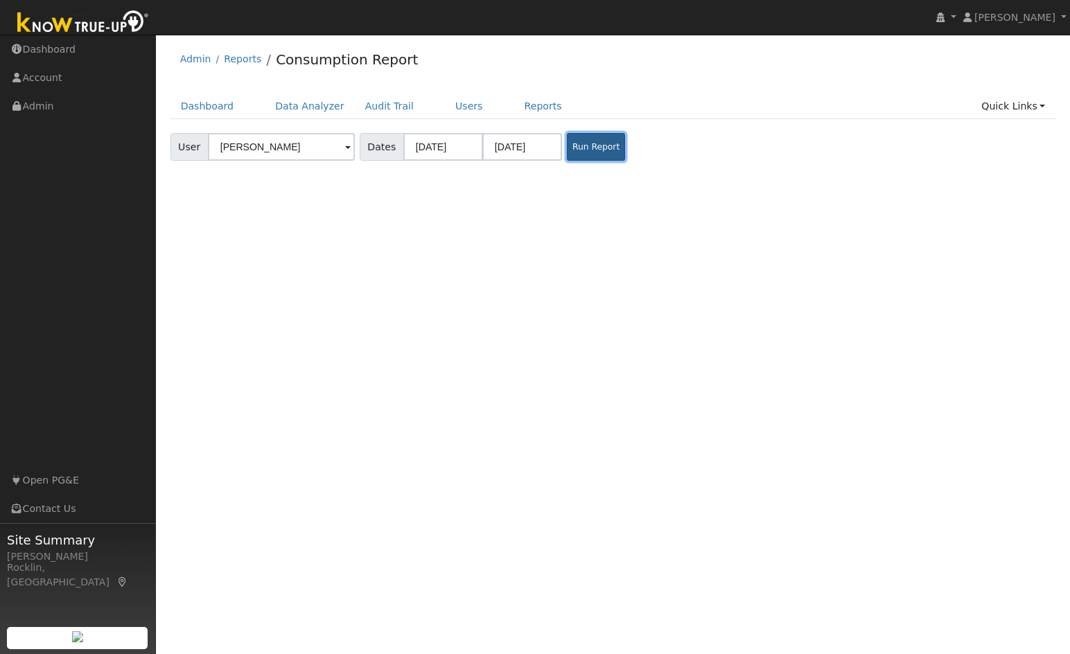
click at [589, 148] on button "Run Report" at bounding box center [596, 147] width 58 height 28
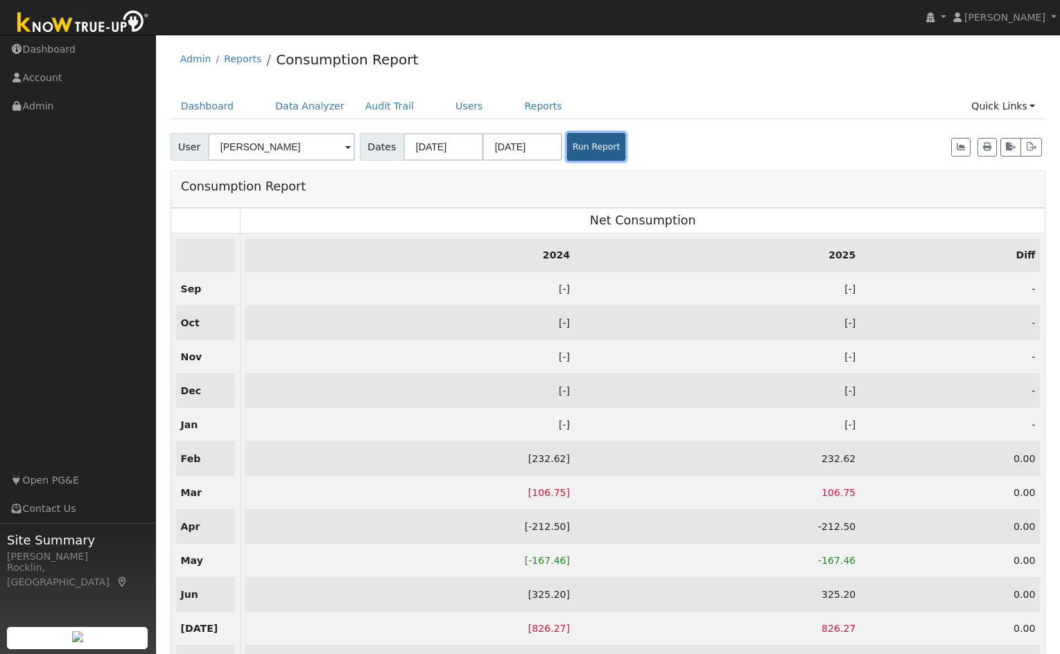
click at [597, 149] on button "Run Report" at bounding box center [596, 147] width 58 height 28
drag, startPoint x: 591, startPoint y: 150, endPoint x: 593, endPoint y: 138, distance: 11.9
click at [591, 150] on button "Run Report" at bounding box center [596, 147] width 58 height 28
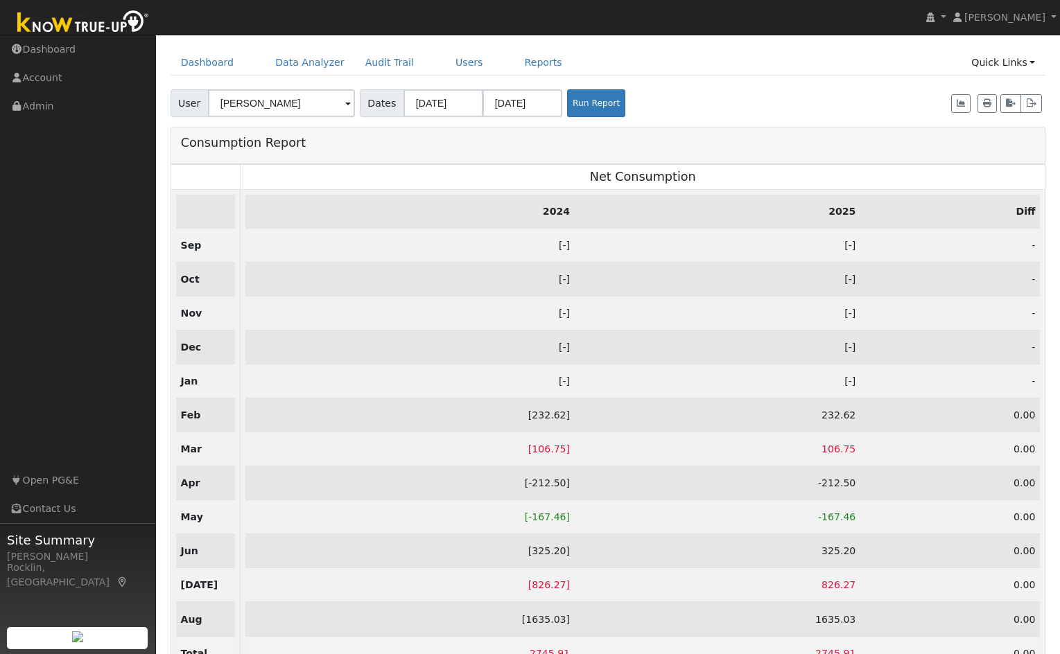
scroll to position [94, 0]
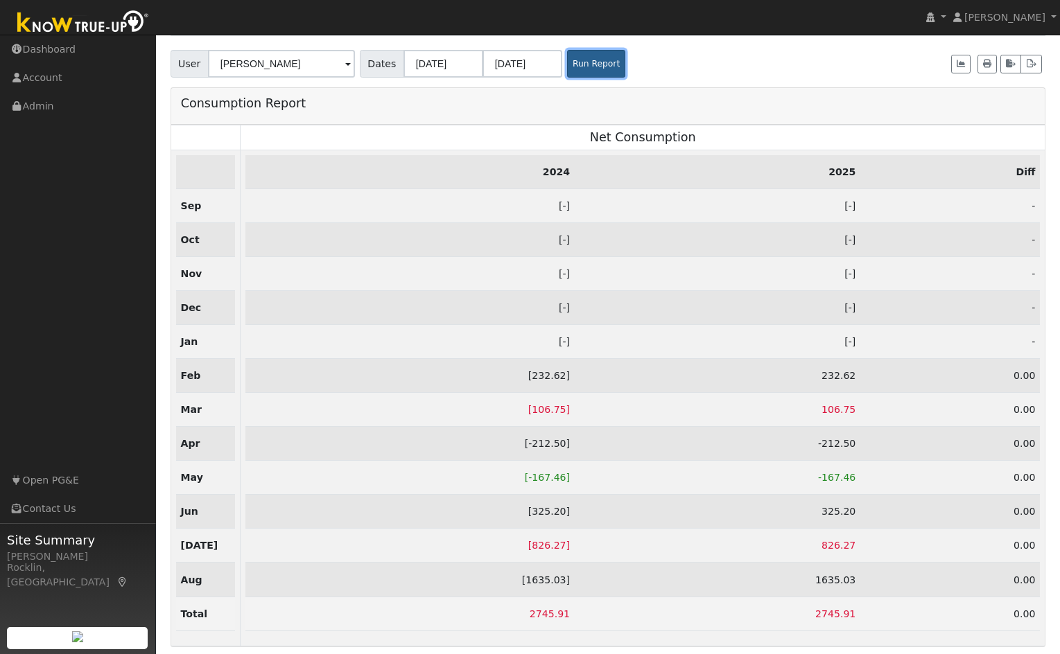
click at [576, 53] on button "Run Report" at bounding box center [596, 64] width 58 height 28
click at [586, 60] on button "Run Report" at bounding box center [596, 64] width 58 height 28
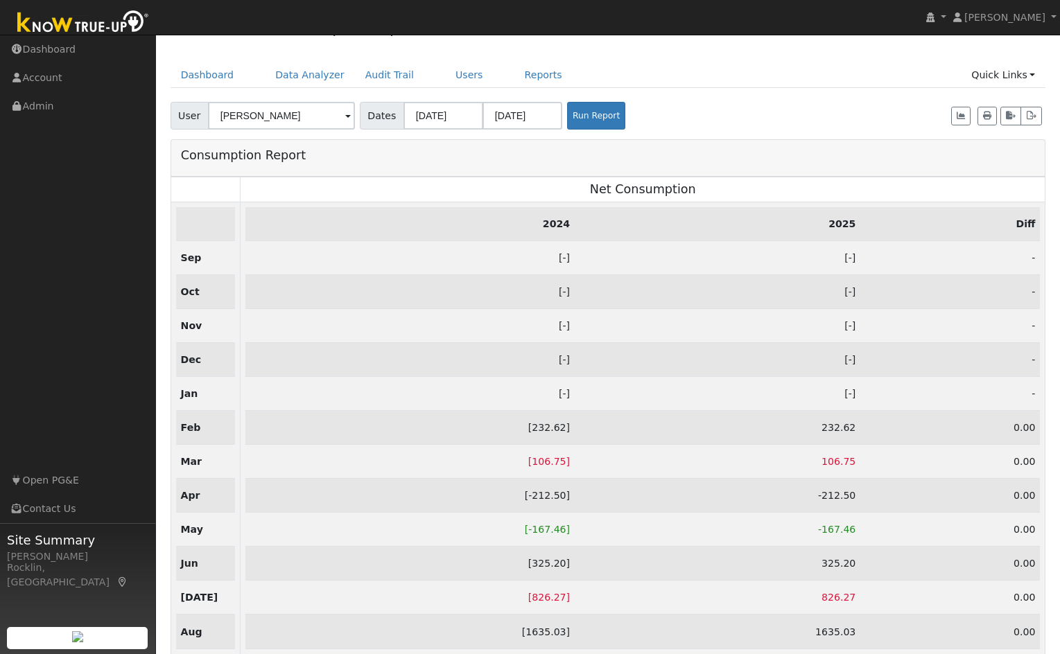
scroll to position [0, 0]
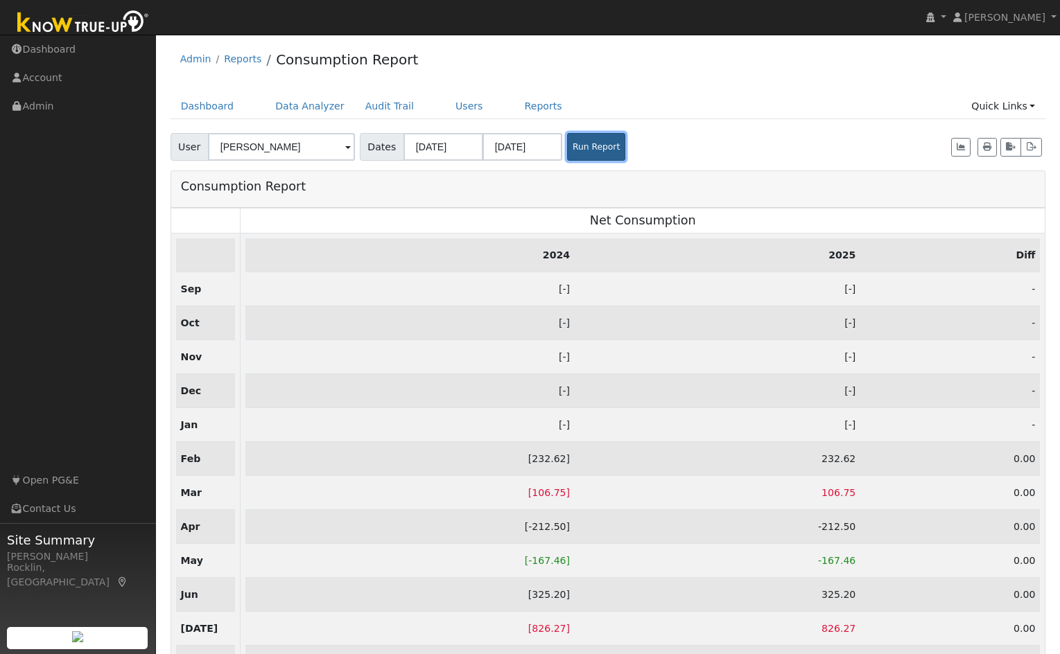
click at [583, 142] on button "Run Report" at bounding box center [596, 147] width 58 height 28
click at [193, 108] on link "Dashboard" at bounding box center [207, 107] width 74 height 26
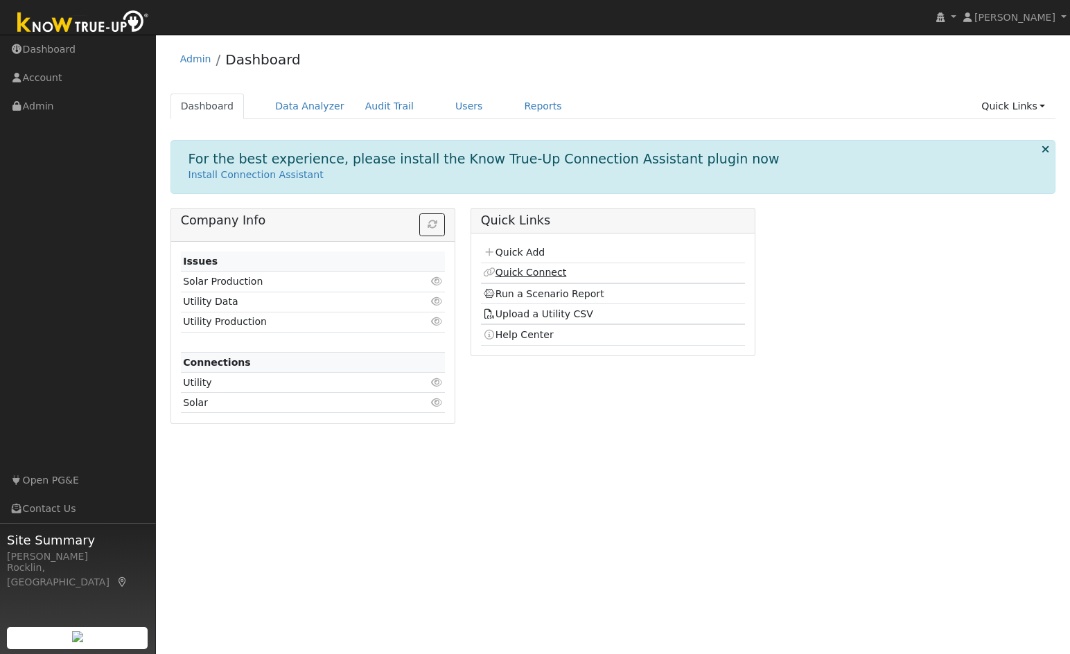
click at [542, 272] on link "Quick Connect" at bounding box center [524, 272] width 83 height 11
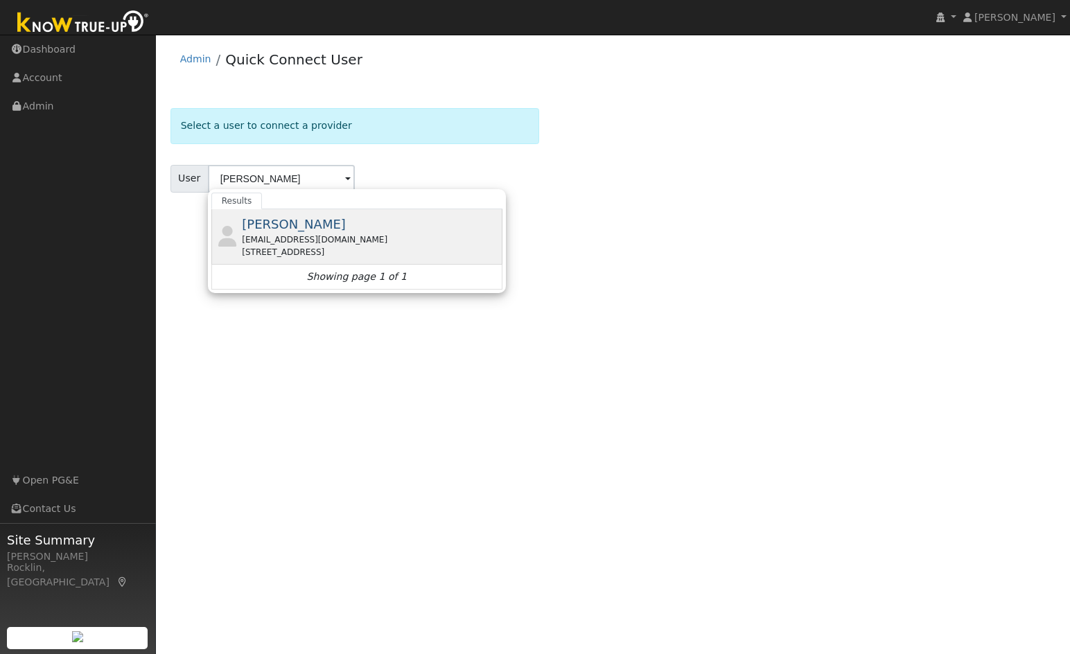
click at [279, 225] on span "[PERSON_NAME]" at bounding box center [294, 224] width 104 height 15
type input "[PERSON_NAME]"
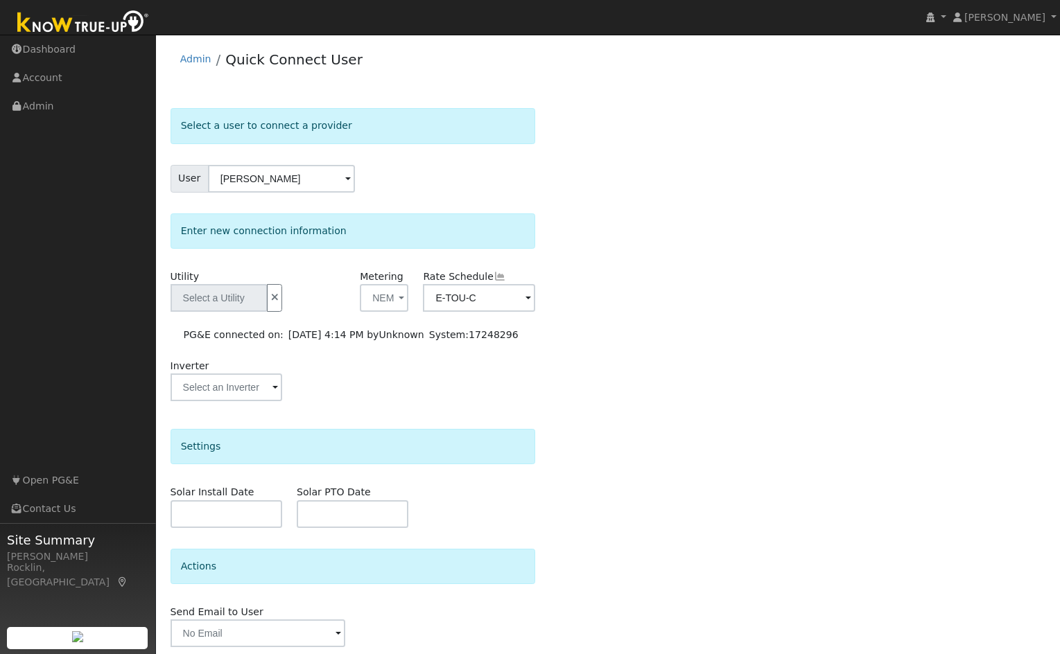
type input "PG&E"
click at [397, 300] on button "NEM" at bounding box center [384, 298] width 49 height 28
click at [396, 325] on link "- None -" at bounding box center [409, 328] width 96 height 19
click at [526, 297] on span at bounding box center [528, 299] width 6 height 16
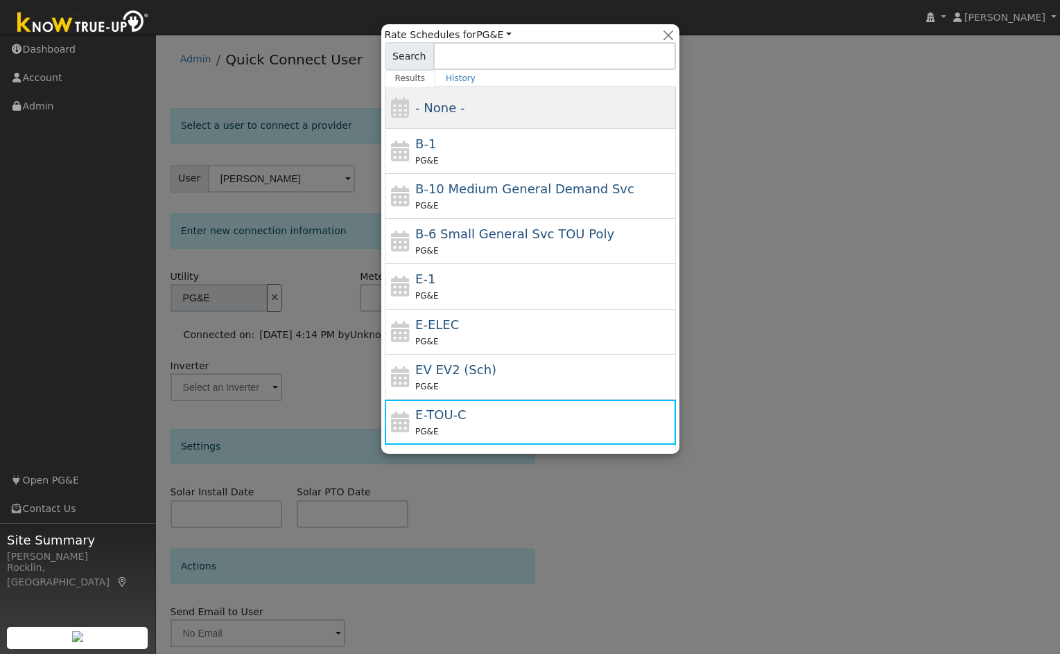
click at [550, 94] on div "- None -" at bounding box center [530, 108] width 291 height 42
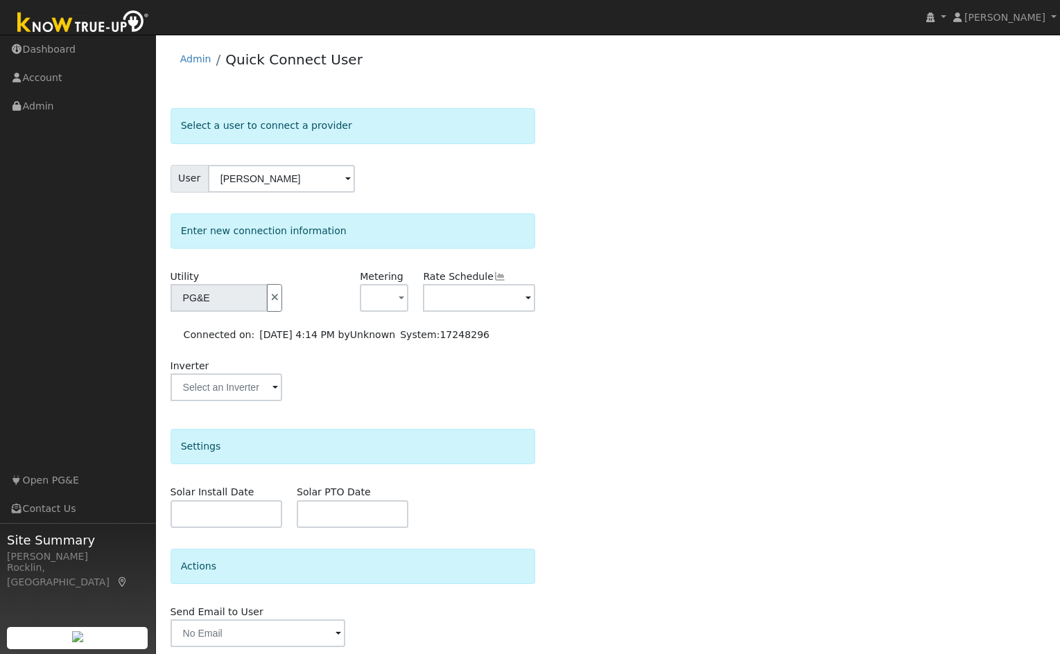
click at [734, 247] on div "Select a user to connect a provider User David Rogers Account Default Account D…" at bounding box center [607, 403] width 875 height 590
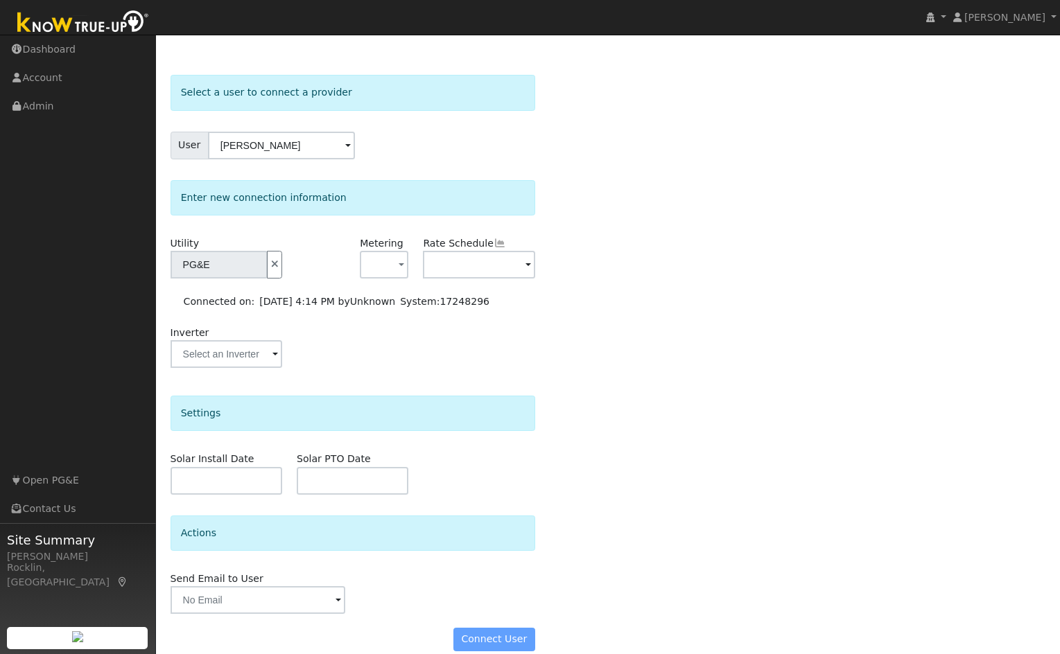
scroll to position [51, 0]
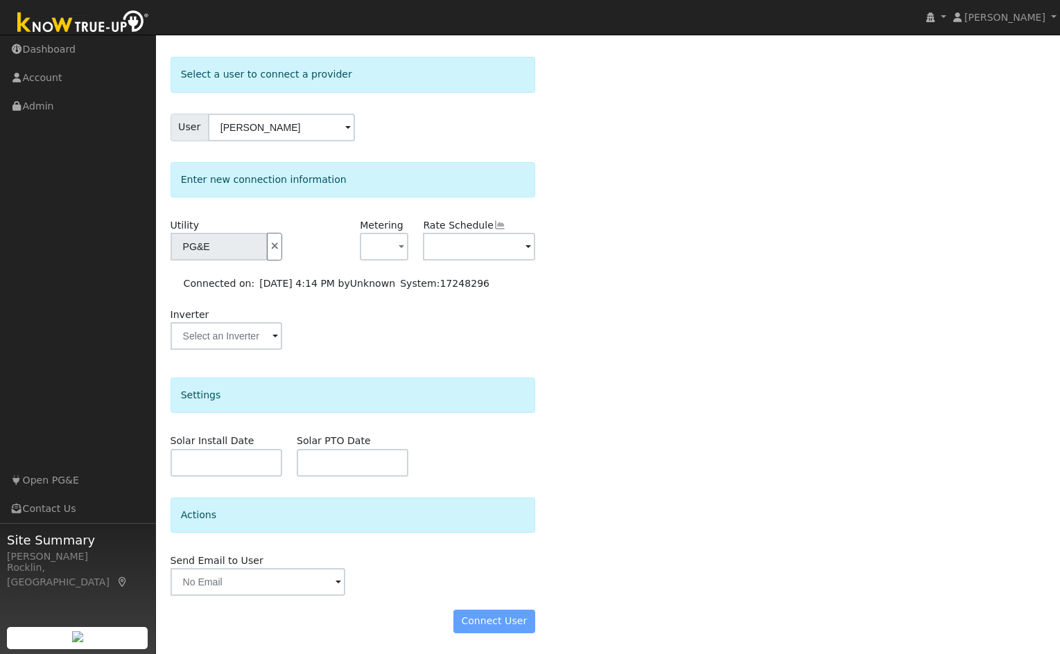
click at [514, 620] on div "Connect User" at bounding box center [352, 622] width 379 height 24
click at [503, 619] on div "Connect User" at bounding box center [352, 622] width 379 height 24
drag, startPoint x: 417, startPoint y: 621, endPoint x: 385, endPoint y: 621, distance: 31.2
click at [385, 621] on div "Connect User" at bounding box center [352, 622] width 379 height 24
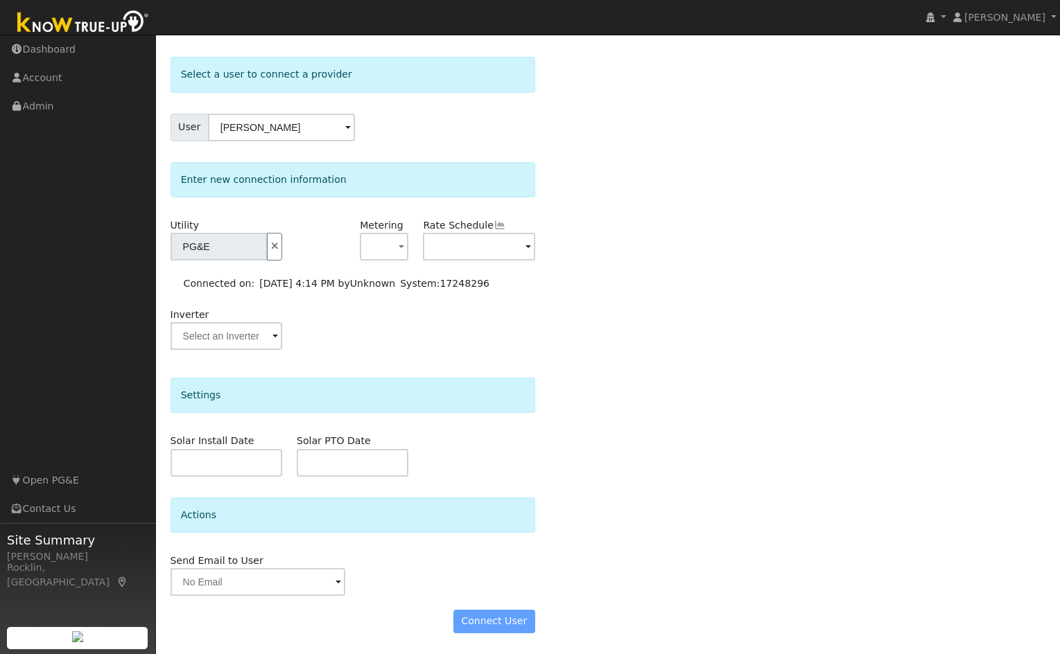
click at [384, 620] on div "Connect User" at bounding box center [352, 622] width 379 height 24
click at [791, 592] on div "Select a user to connect a provider User David Rogers Account Default Account D…" at bounding box center [607, 352] width 875 height 590
click at [591, 616] on div "Select a user to connect a provider User David Rogers Account Default Account D…" at bounding box center [607, 352] width 875 height 590
click at [807, 299] on div "Select a user to connect a provider User David Rogers Account Default Account D…" at bounding box center [607, 352] width 875 height 590
click at [479, 331] on div "Inverter" at bounding box center [352, 336] width 379 height 56
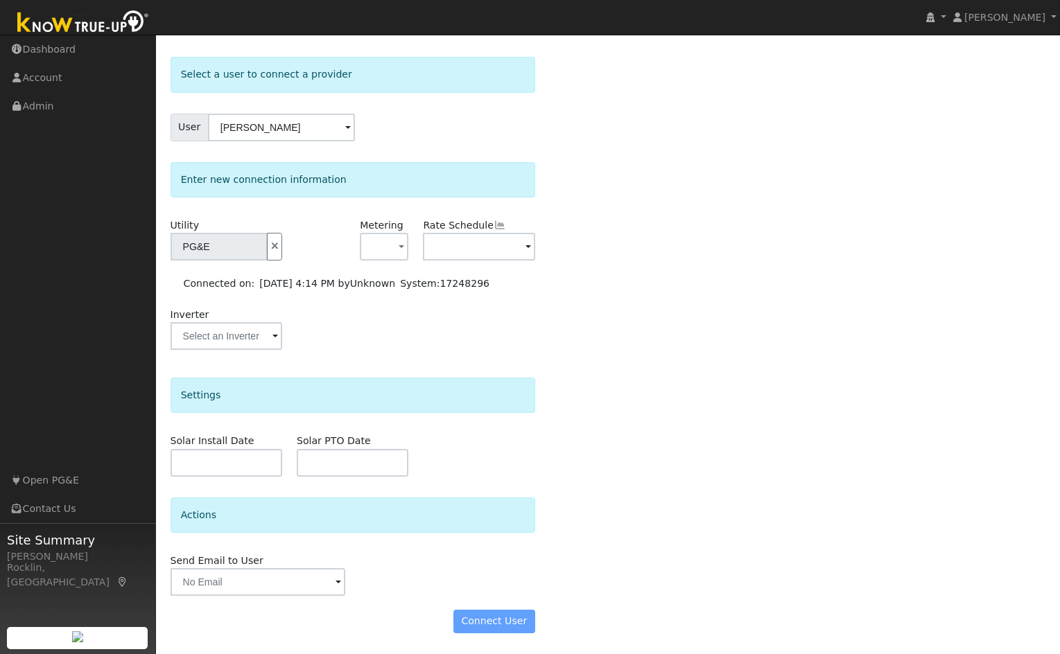
click at [811, 317] on div "Select a user to connect a provider User David Rogers Account Default Account D…" at bounding box center [607, 352] width 875 height 590
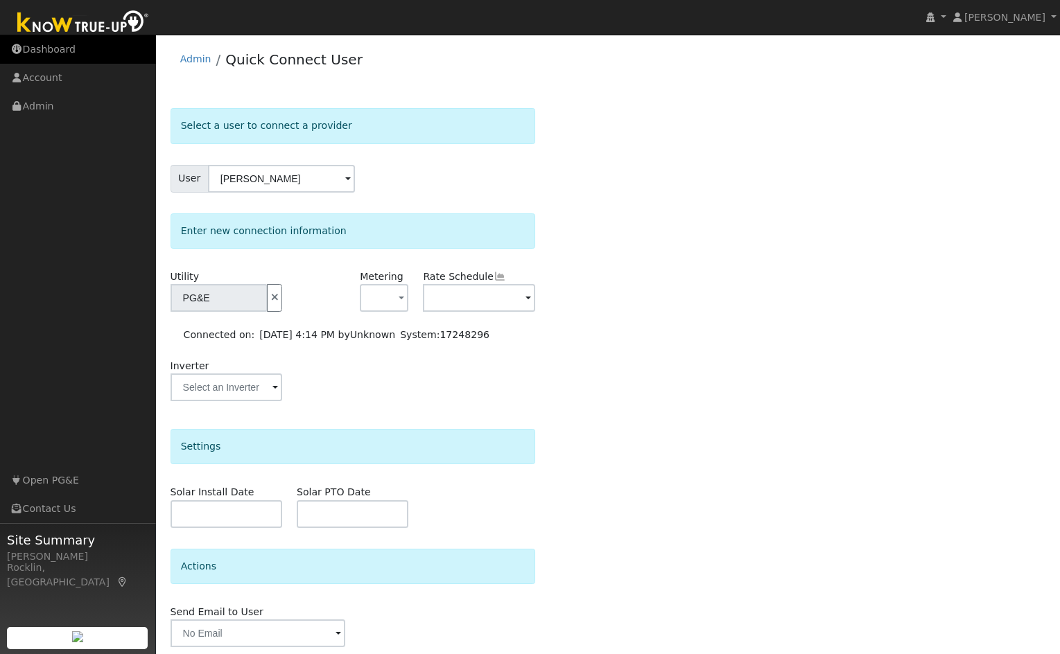
click at [28, 48] on link "Dashboard" at bounding box center [78, 49] width 156 height 28
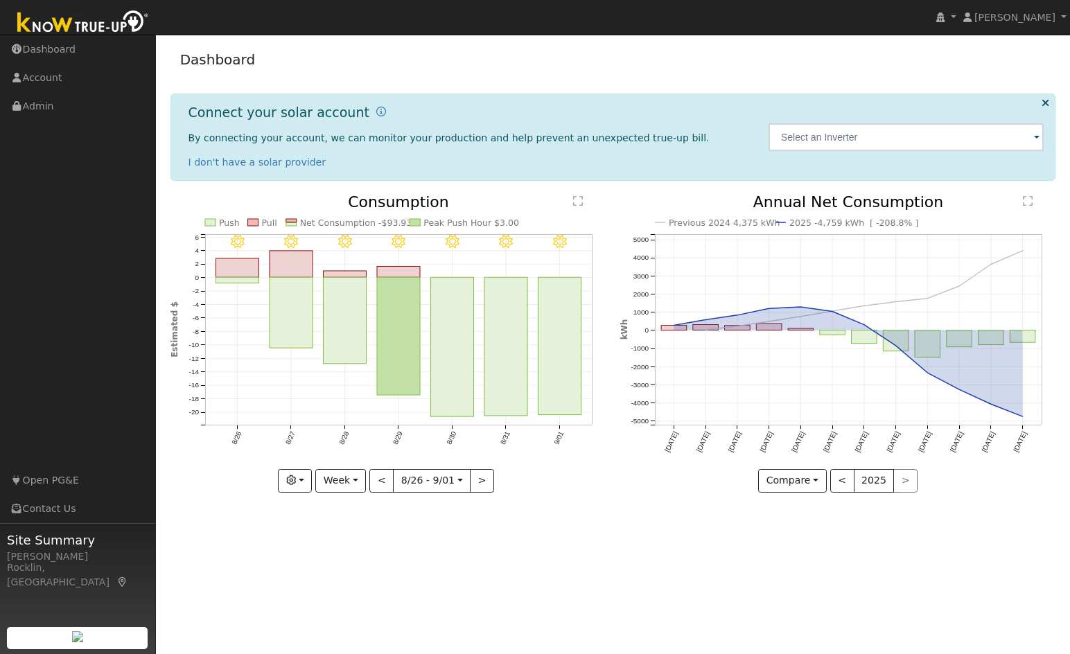
click at [1043, 103] on icon at bounding box center [1046, 103] width 8 height 10
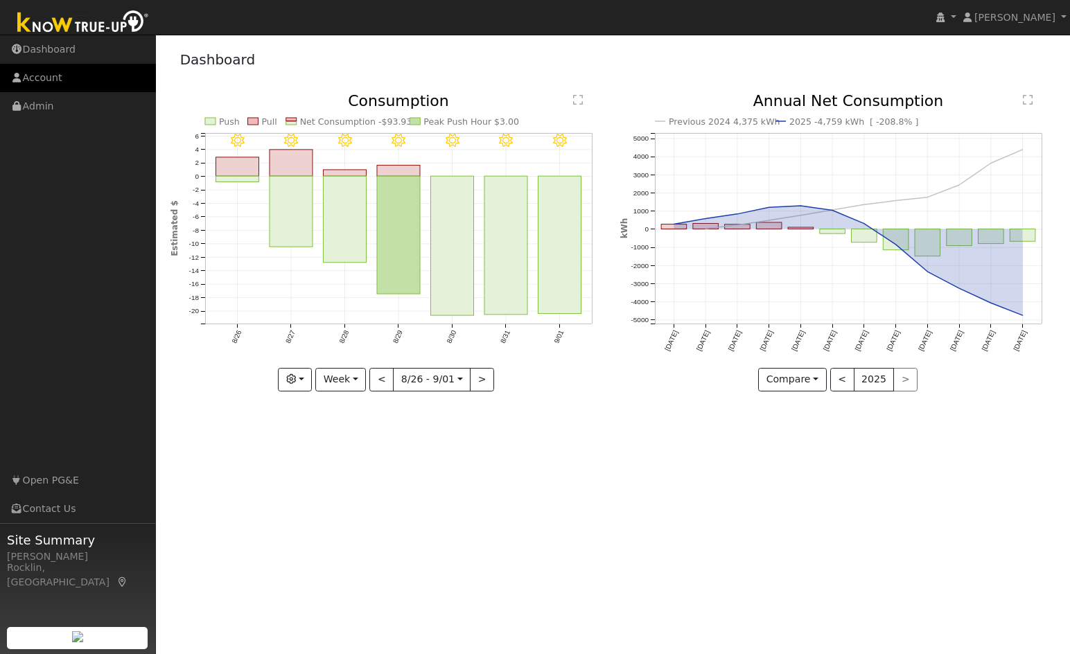
click at [30, 78] on link "Account" at bounding box center [78, 78] width 156 height 28
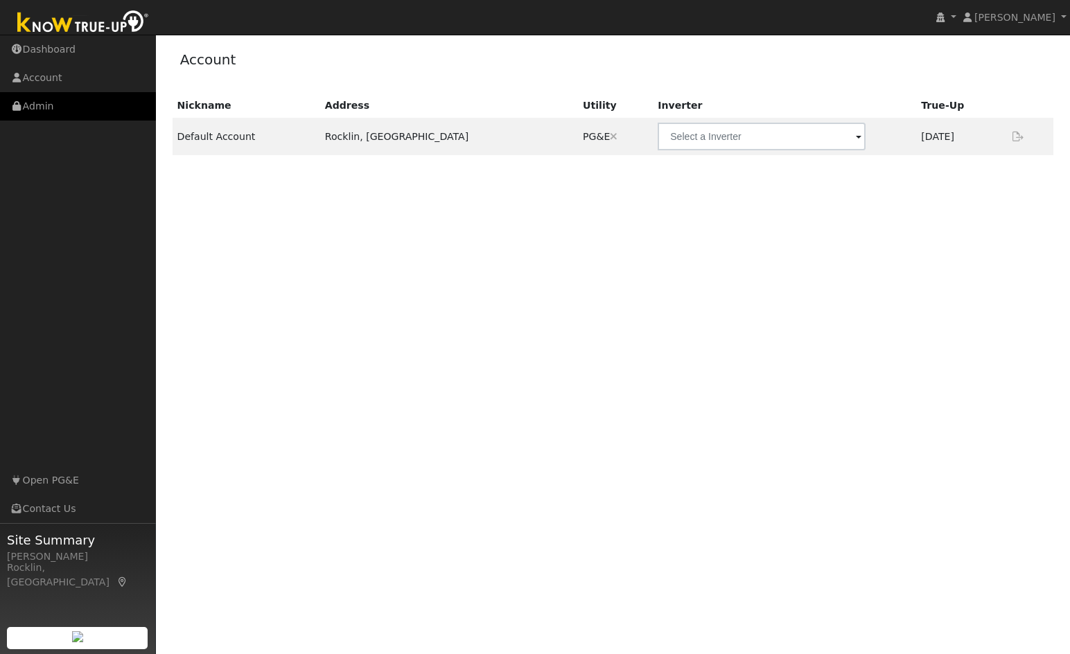
click at [53, 107] on link "Admin" at bounding box center [78, 106] width 156 height 28
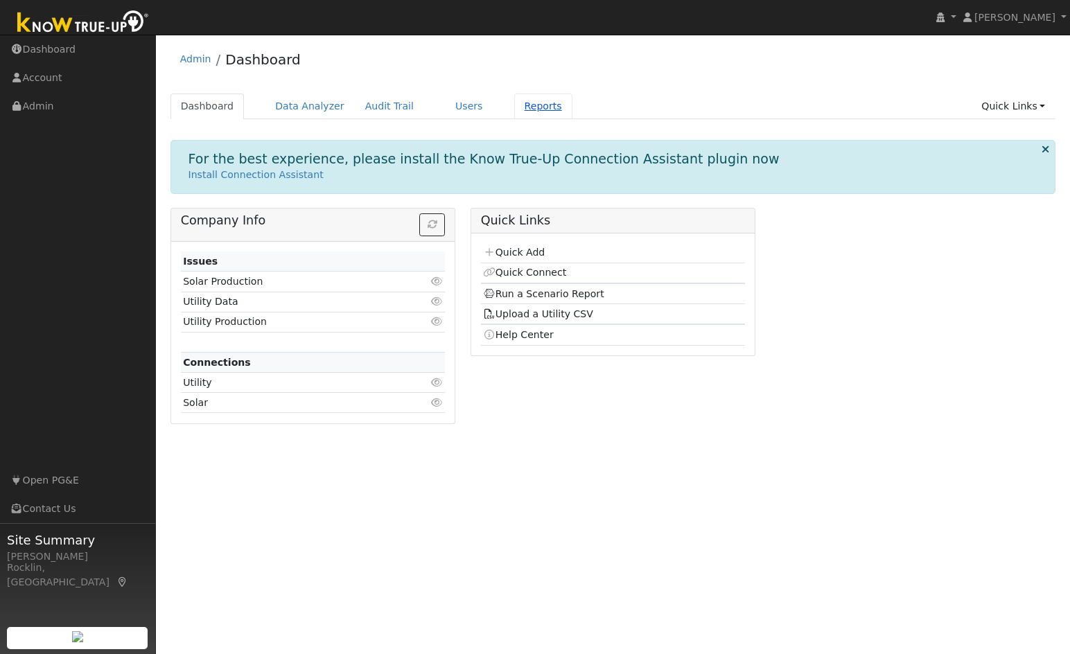
click at [514, 107] on link "Reports" at bounding box center [543, 107] width 58 height 26
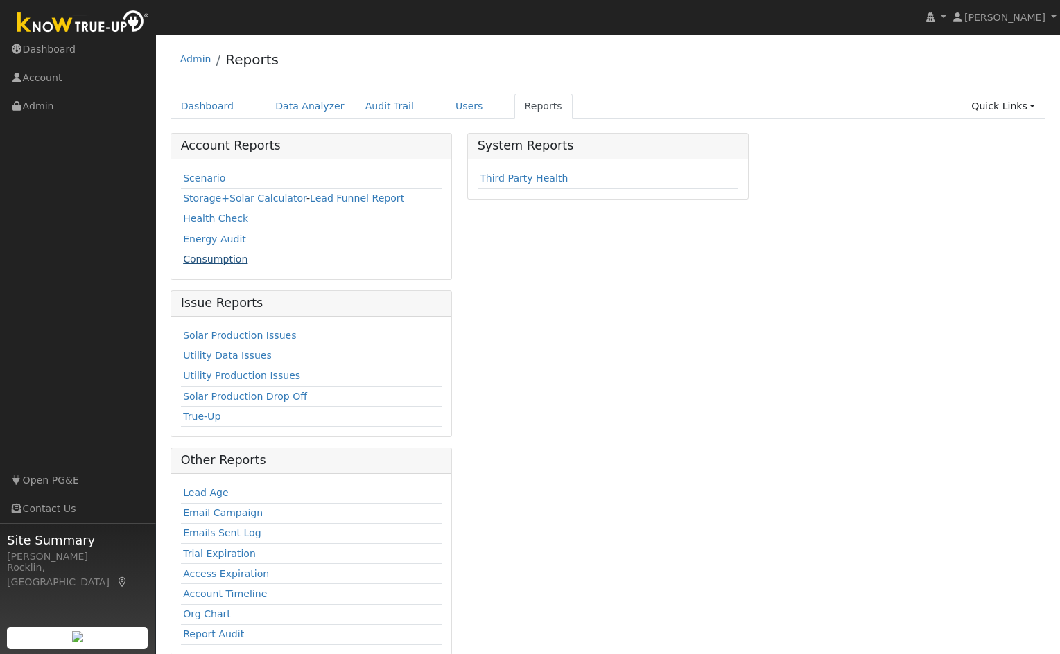
drag, startPoint x: 213, startPoint y: 259, endPoint x: 222, endPoint y: 258, distance: 9.8
click at [213, 259] on link "Consumption" at bounding box center [215, 259] width 64 height 11
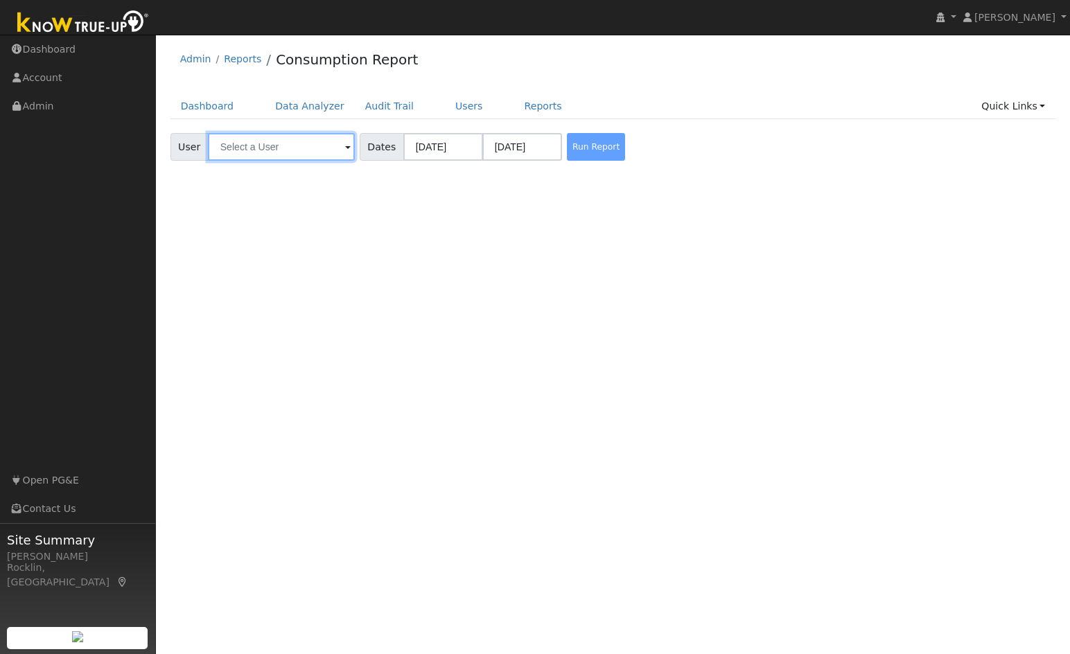
click at [320, 152] on input "text" at bounding box center [281, 147] width 147 height 28
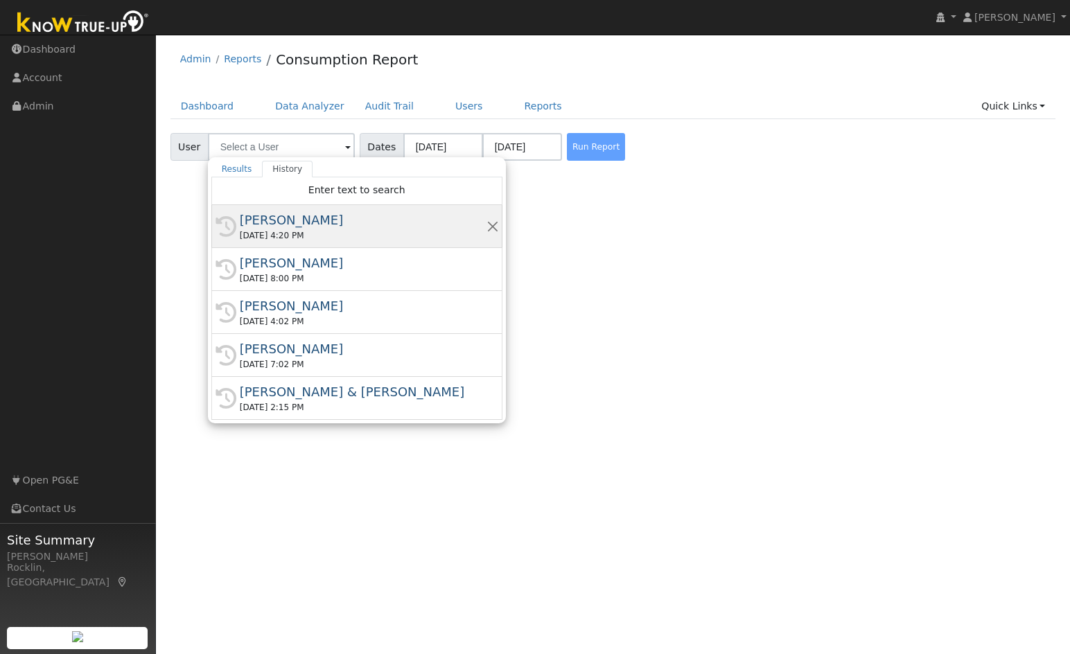
click at [309, 234] on div "[DATE] 4:20 PM" at bounding box center [363, 235] width 247 height 12
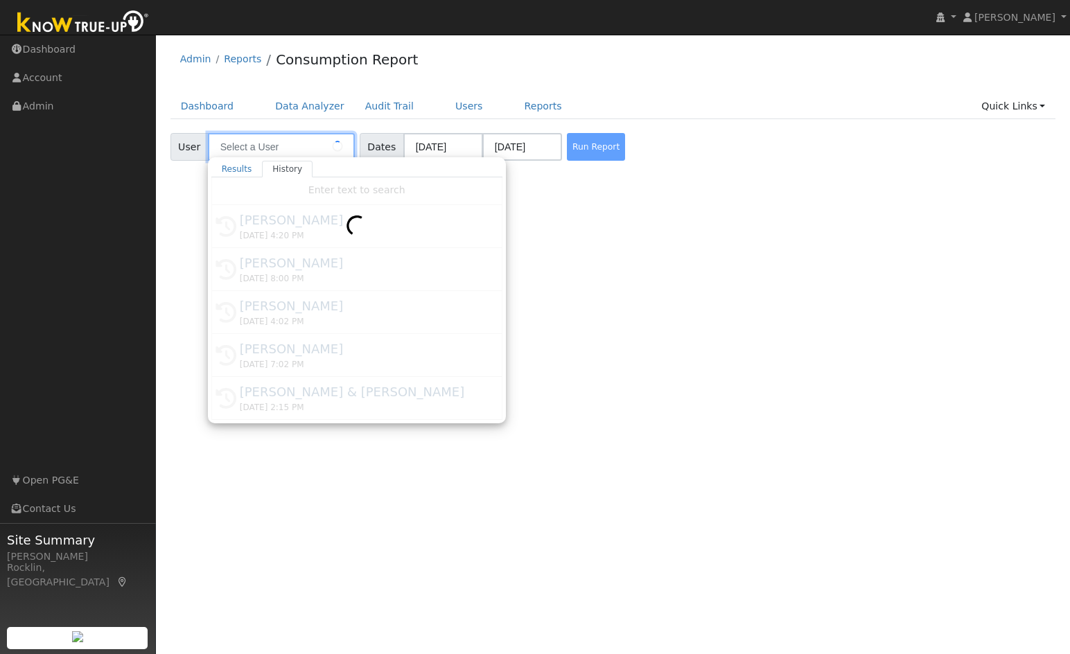
type input "[PERSON_NAME]"
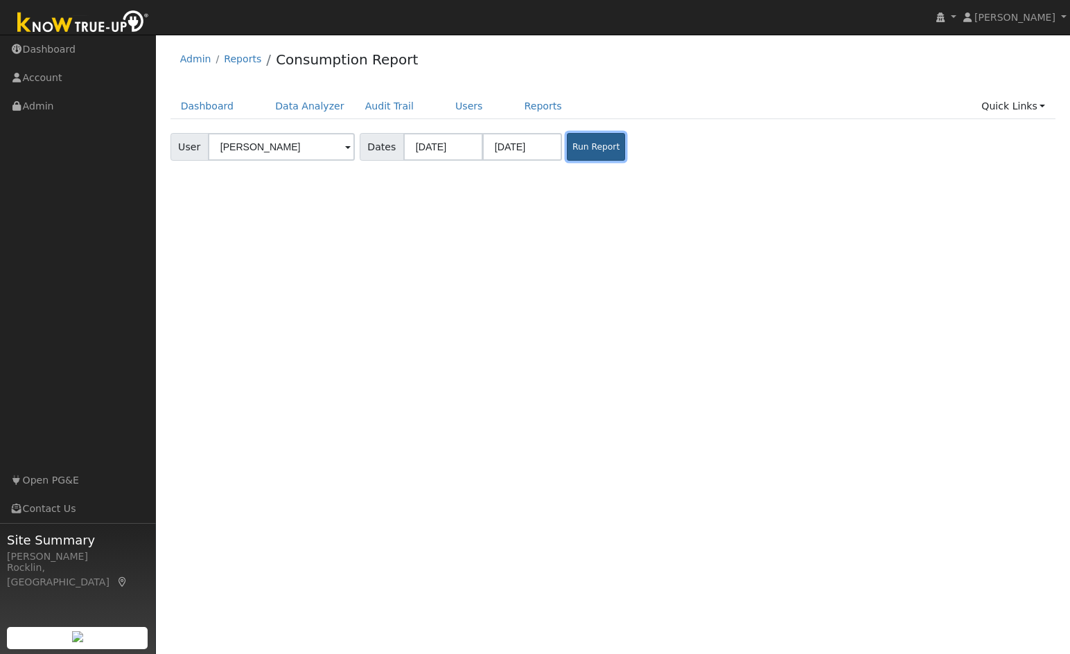
click at [602, 146] on button "Run Report" at bounding box center [596, 147] width 58 height 28
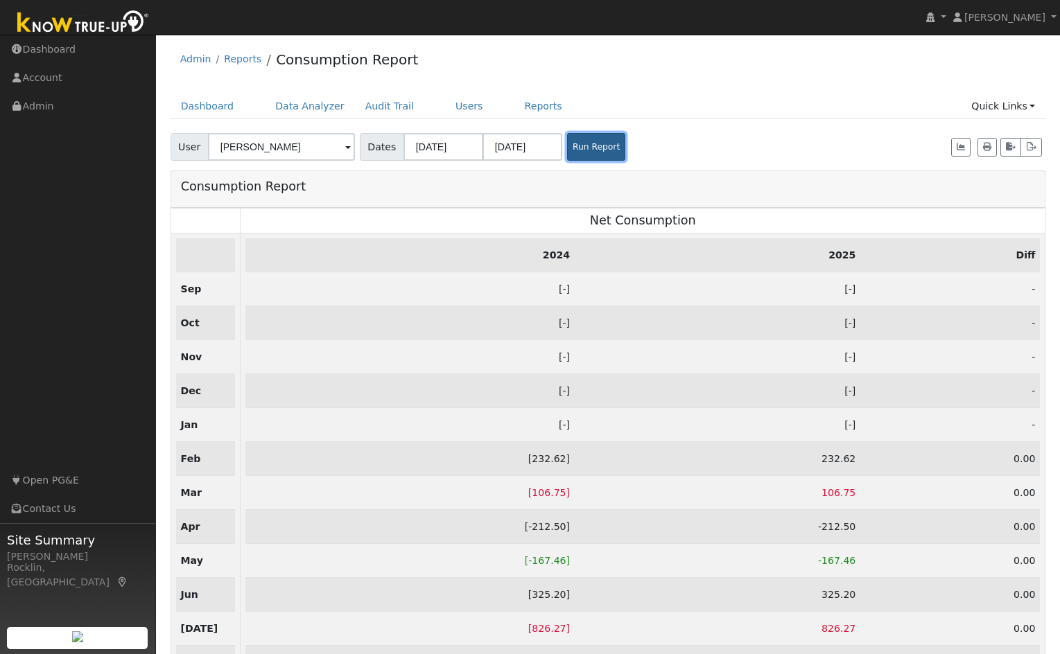
click at [586, 146] on button "Run Report" at bounding box center [596, 147] width 58 height 28
click at [595, 148] on button "Run Report" at bounding box center [596, 147] width 58 height 28
click at [569, 142] on button "Run Report" at bounding box center [596, 147] width 58 height 28
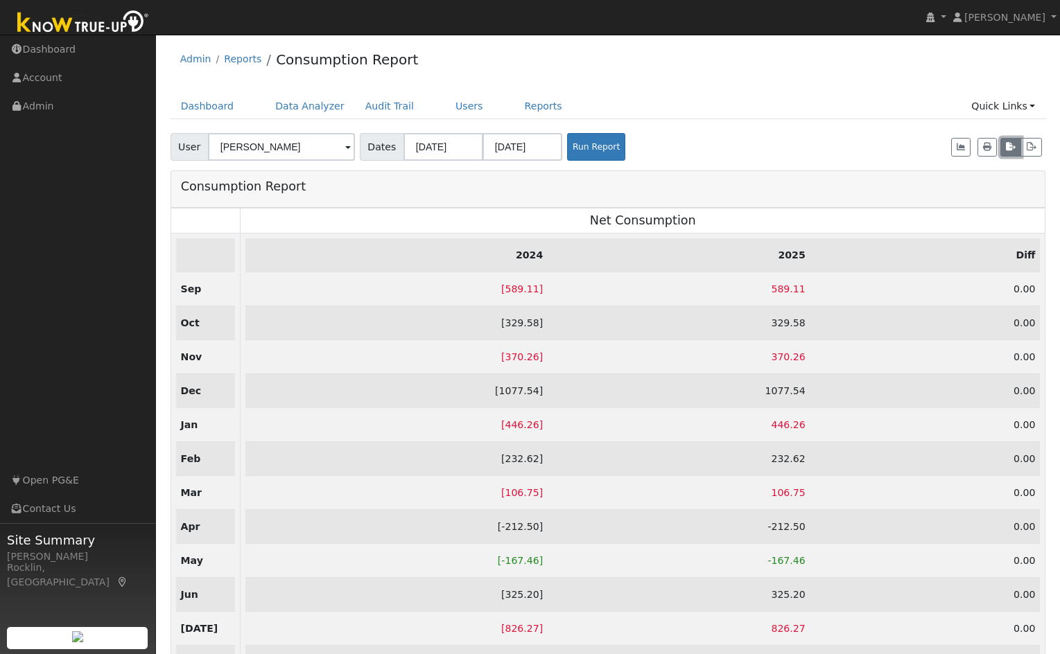
click at [1012, 150] on icon "button" at bounding box center [1011, 147] width 10 height 8
click at [1036, 147] on icon "button" at bounding box center [1031, 147] width 10 height 8
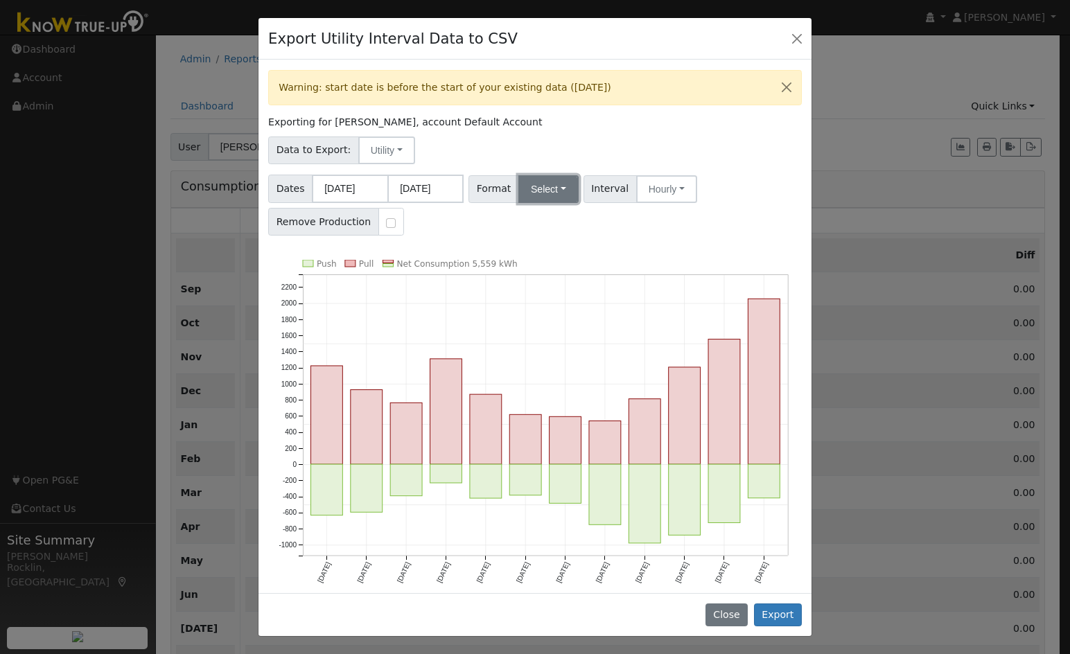
click at [561, 193] on button "Select" at bounding box center [548, 189] width 60 height 28
click at [554, 235] on link "PG&E" at bounding box center [564, 238] width 99 height 19
click at [782, 612] on button "Export" at bounding box center [778, 616] width 48 height 24
